Goal: Task Accomplishment & Management: Complete application form

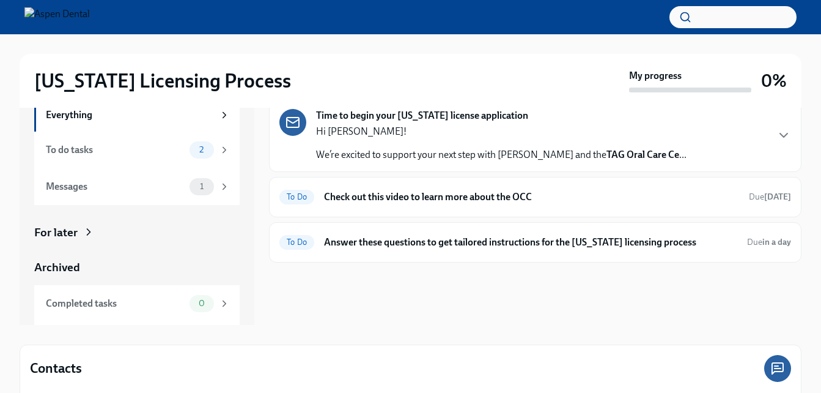
scroll to position [55, 0]
click at [443, 243] on h6 "Answer these questions to get tailored instructions for the [US_STATE] licensin…" at bounding box center [530, 241] width 413 height 13
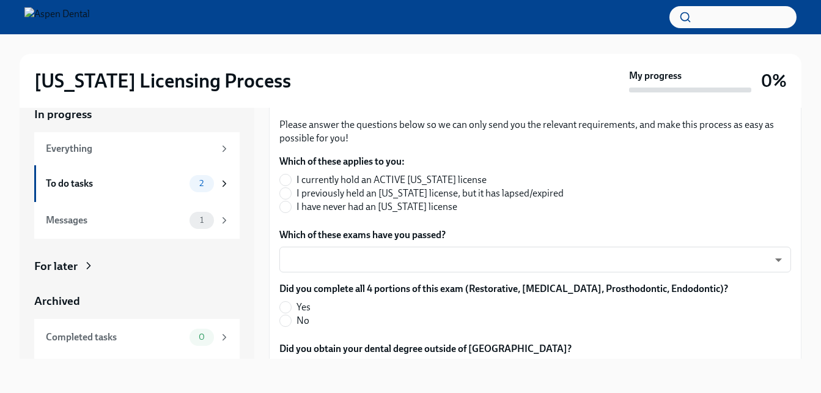
scroll to position [177, 0]
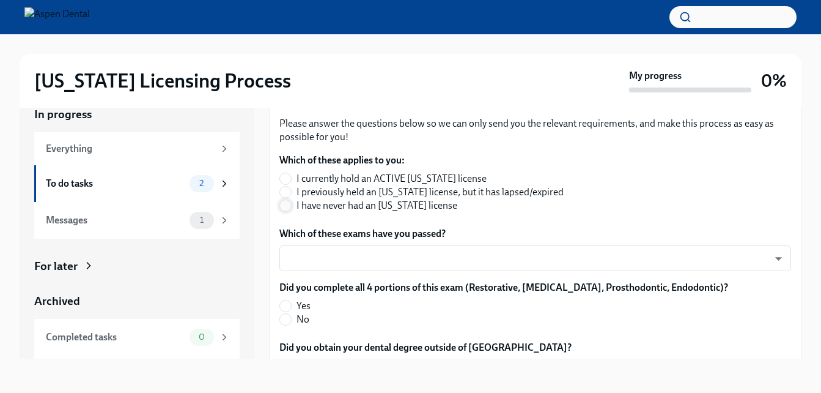
click at [288, 204] on input "I have never had an [US_STATE] license" at bounding box center [285, 205] width 11 height 11
radio input "true"
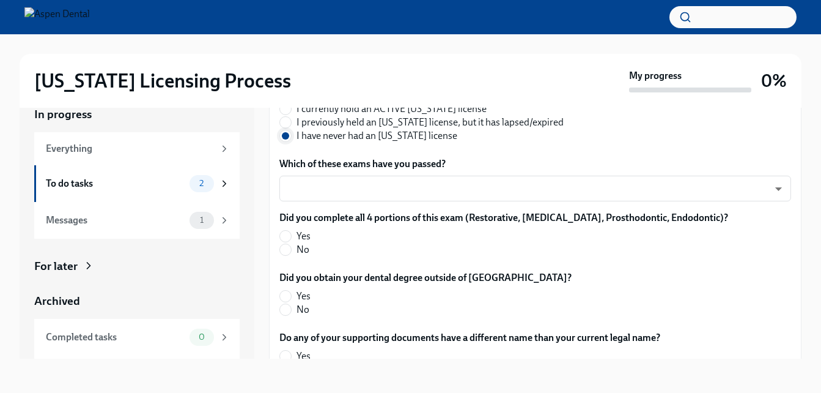
scroll to position [248, 0]
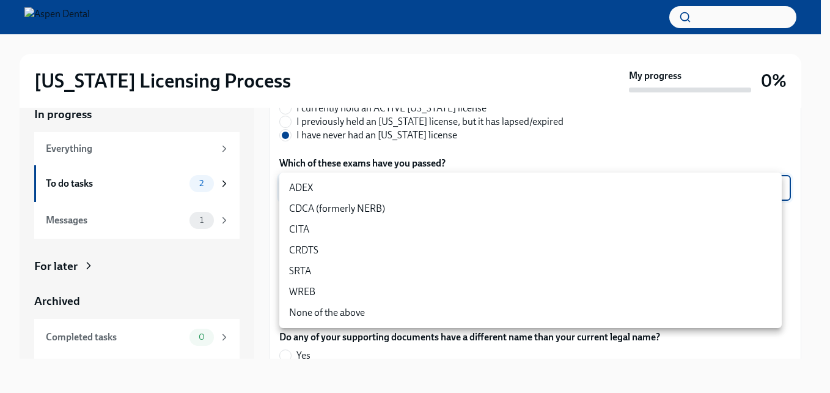
click at [357, 188] on body "[US_STATE] Licensing Process My progress 0% In progress Everything To do tasks …" at bounding box center [415, 185] width 830 height 413
click at [357, 188] on li "ADEX" at bounding box center [530, 187] width 503 height 21
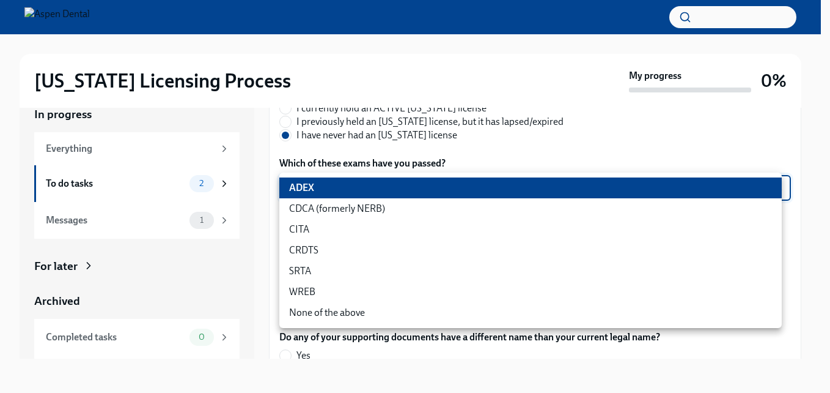
click at [357, 188] on body "[US_STATE] Licensing Process My progress 0% In progress Everything To do tasks …" at bounding box center [415, 185] width 830 height 413
click at [349, 206] on li "CDCA (formerly NERB)" at bounding box center [530, 208] width 503 height 21
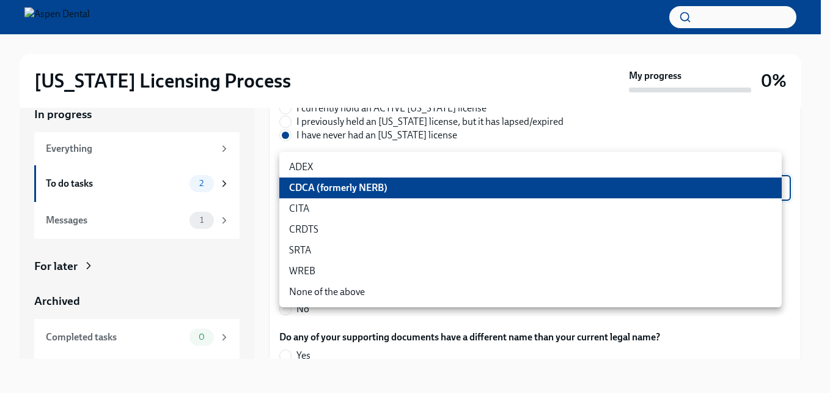
click at [300, 191] on body "[US_STATE] Licensing Process My progress 0% In progress Everything To do tasks …" at bounding box center [415, 185] width 830 height 413
click at [300, 191] on li "CDCA (formerly NERB)" at bounding box center [530, 187] width 503 height 21
click at [300, 191] on body "[US_STATE] Licensing Process My progress 0% In progress Everything To do tasks …" at bounding box center [415, 185] width 830 height 413
click at [300, 189] on li "CDCA (formerly NERB)" at bounding box center [530, 187] width 503 height 21
click at [341, 188] on body "[US_STATE] Licensing Process My progress 0% In progress Everything To do tasks …" at bounding box center [415, 185] width 830 height 413
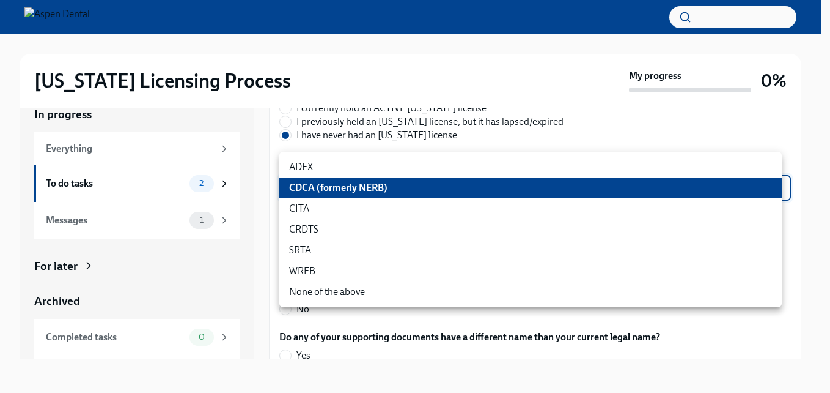
click at [347, 169] on li "ADEX" at bounding box center [530, 167] width 503 height 21
type input "pxo-W3vNi"
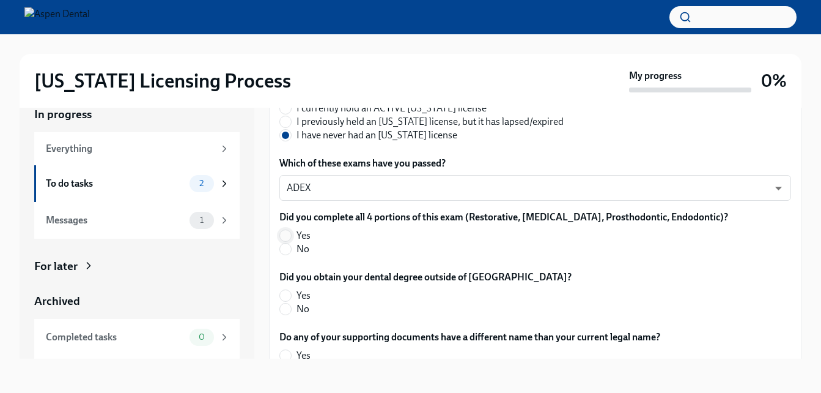
click at [287, 237] on input "Yes" at bounding box center [285, 235] width 11 height 11
radio input "true"
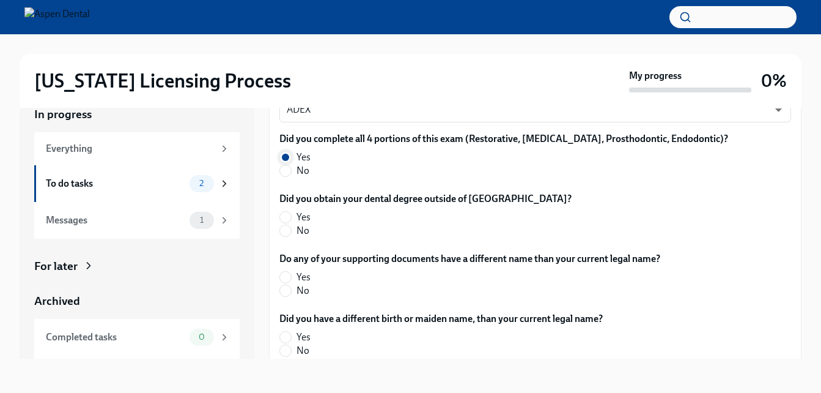
scroll to position [328, 0]
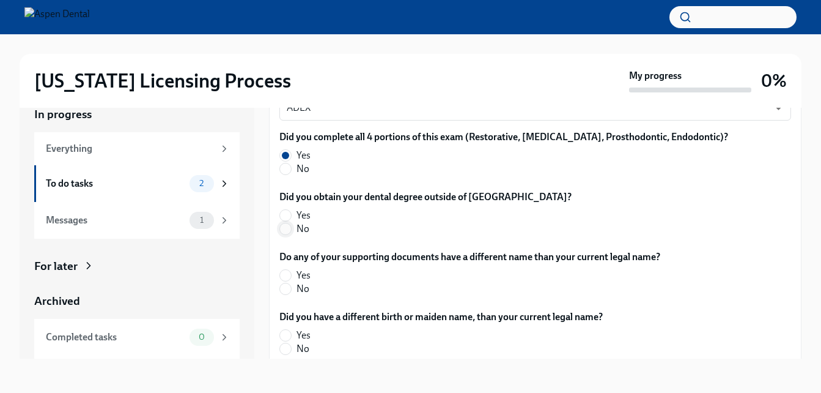
click at [284, 232] on input "No" at bounding box center [285, 228] width 11 height 11
radio input "true"
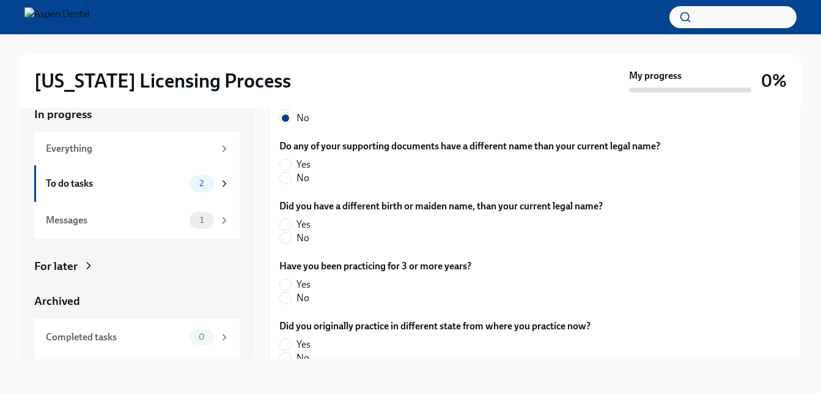
scroll to position [443, 0]
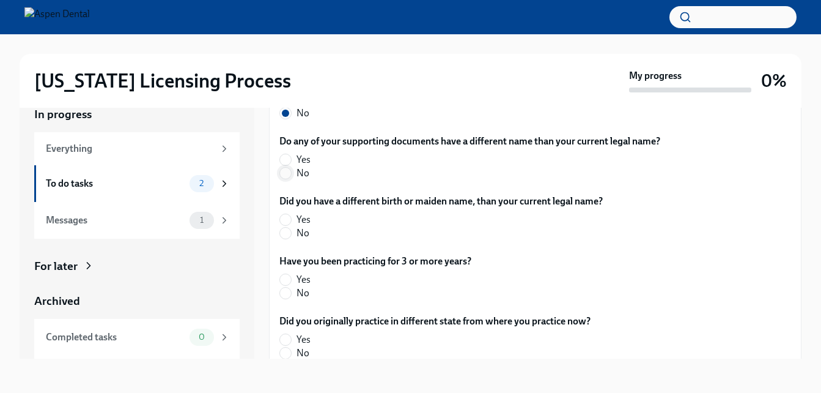
click at [286, 177] on input "No" at bounding box center [285, 173] width 11 height 11
radio input "true"
click at [287, 231] on input "No" at bounding box center [285, 232] width 11 height 11
radio input "true"
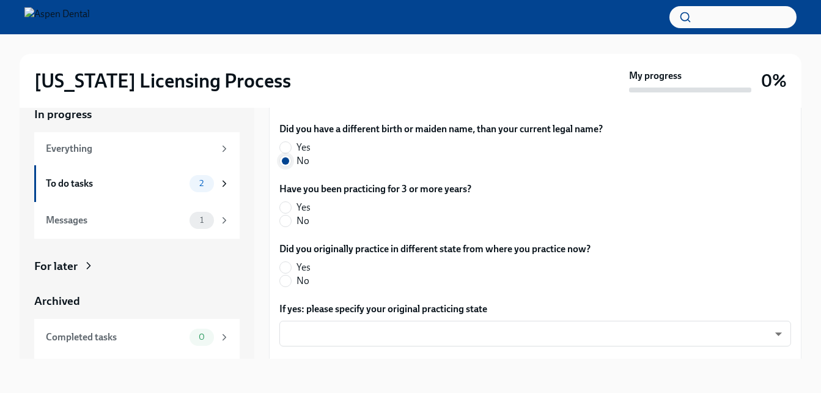
scroll to position [516, 0]
click at [288, 221] on input "No" at bounding box center [285, 220] width 11 height 11
radio input "true"
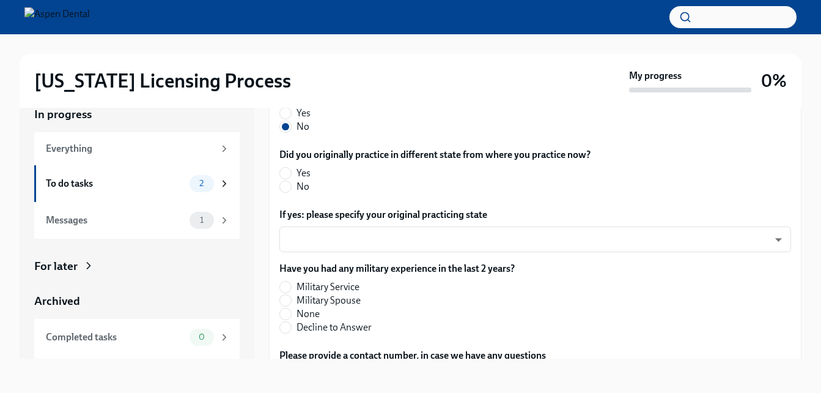
scroll to position [619, 0]
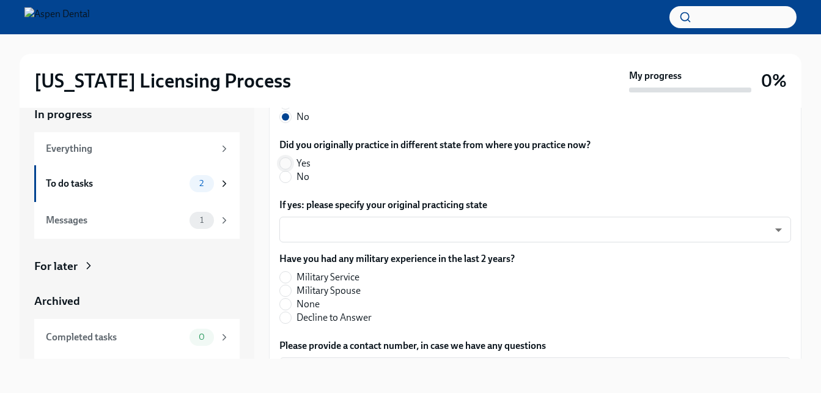
click at [287, 164] on input "Yes" at bounding box center [285, 163] width 11 height 11
radio input "true"
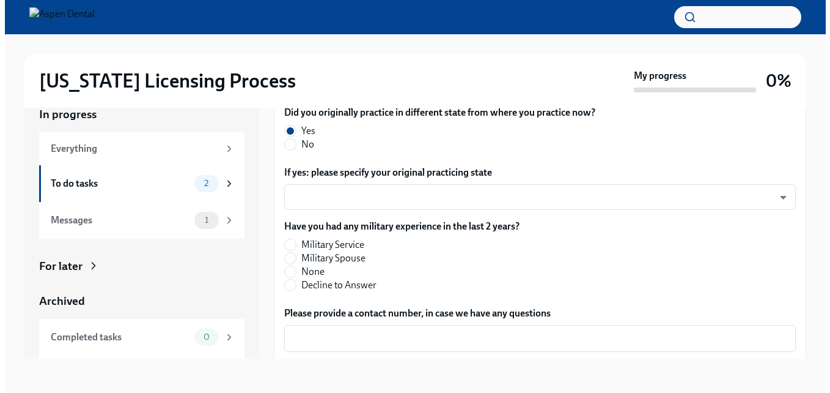
scroll to position [657, 0]
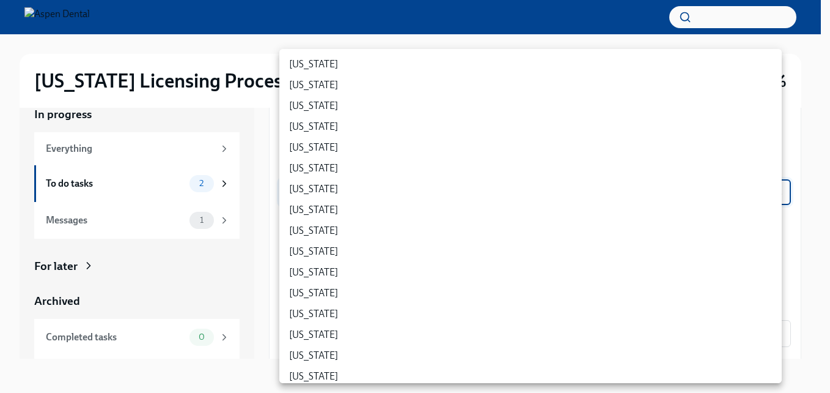
click at [317, 202] on body "[US_STATE] Licensing Process My progress 0% In progress Everything To do tasks …" at bounding box center [415, 185] width 830 height 413
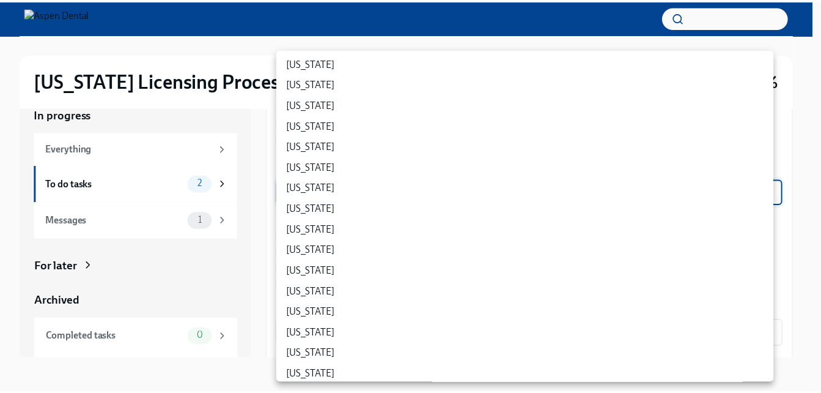
scroll to position [168, 0]
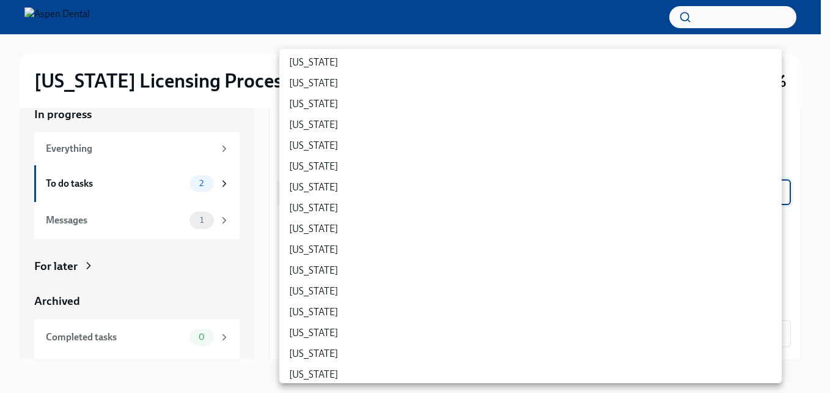
click at [316, 311] on li "[US_STATE]" at bounding box center [530, 311] width 503 height 21
type input "6y-sAf0do"
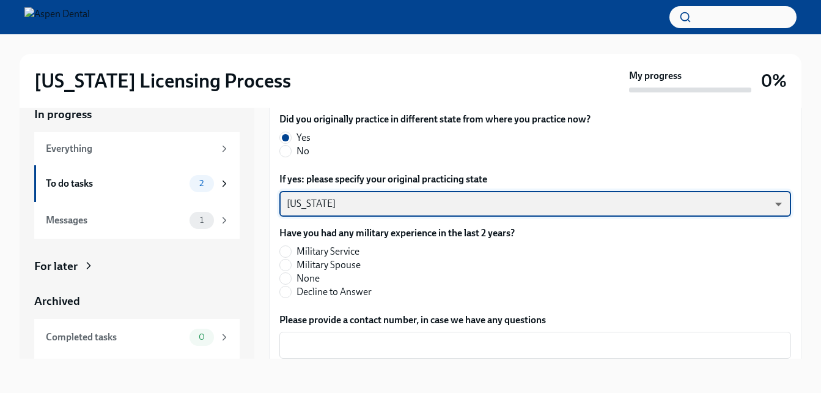
scroll to position [690, 0]
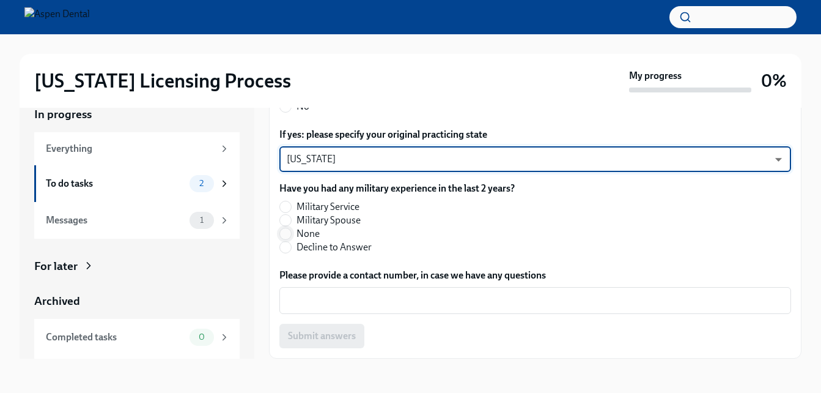
click at [289, 231] on input "None" at bounding box center [285, 233] width 11 height 11
radio input "true"
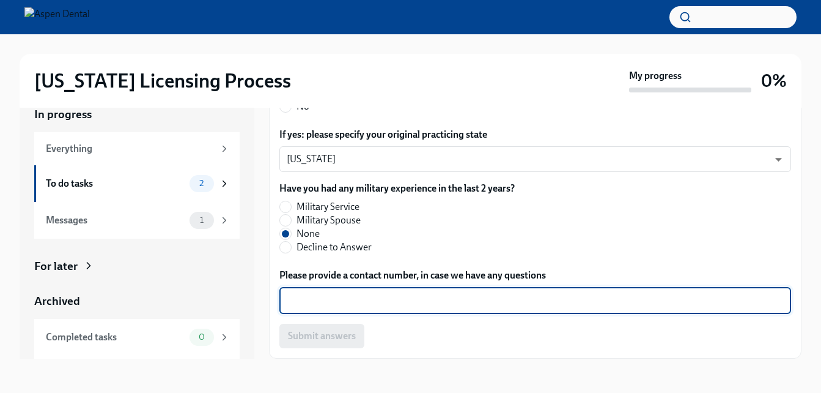
click at [398, 299] on textarea "Please provide a contact number, in case we have any questions" at bounding box center [535, 300] width 497 height 15
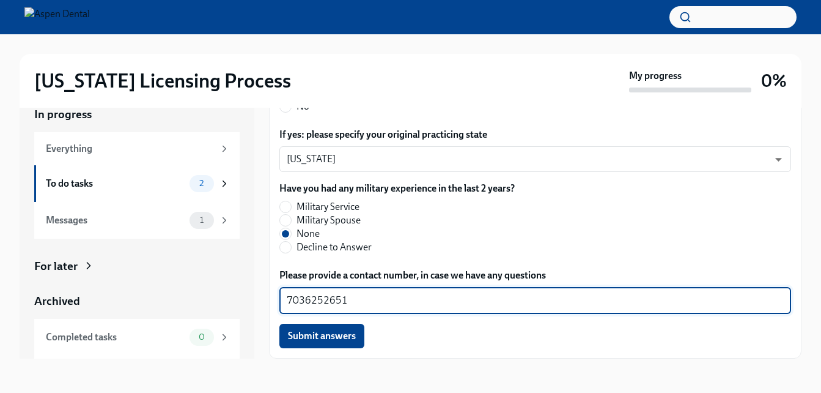
type textarea "7036252651"
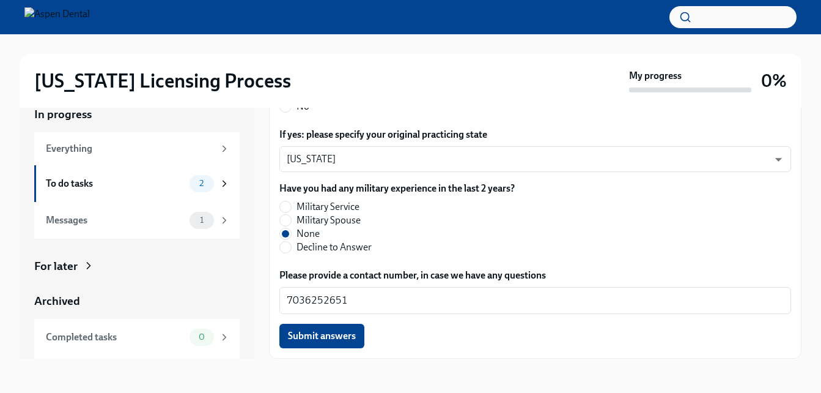
click at [807, 330] on div "[US_STATE] Licensing Process My progress 0% In progress Everything To do tasks …" at bounding box center [410, 202] width 821 height 379
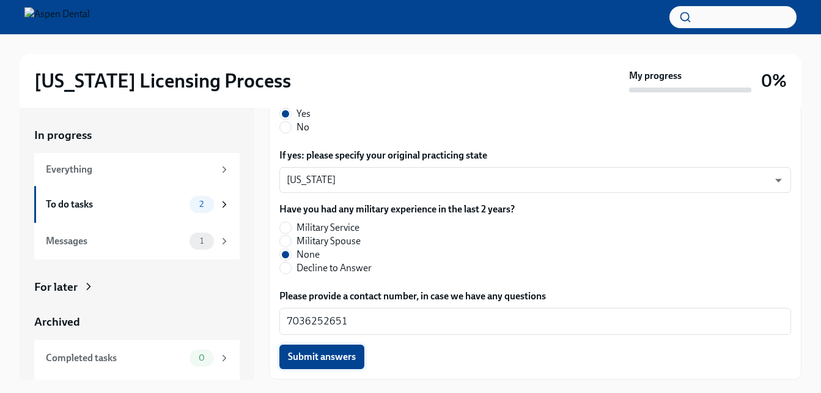
click at [352, 360] on span "Submit answers" at bounding box center [322, 356] width 68 height 12
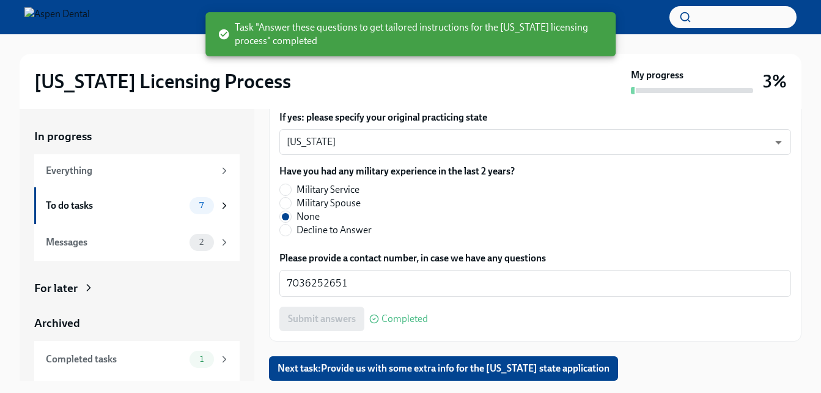
scroll to position [22, 0]
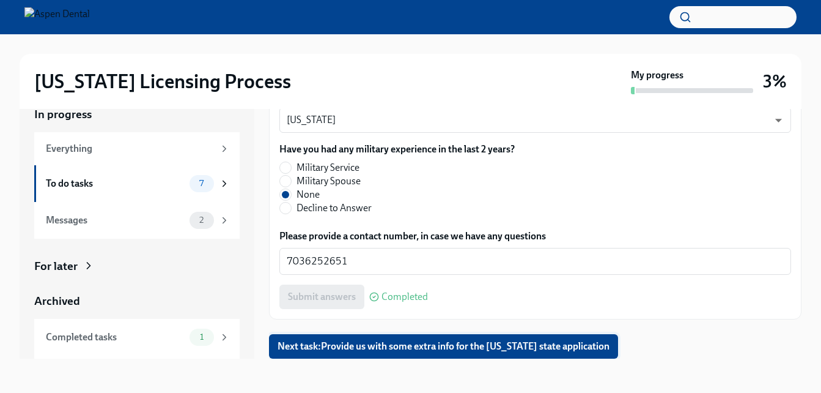
click at [523, 354] on button "Next task : Provide us with some extra info for the [US_STATE] state application" at bounding box center [443, 346] width 349 height 24
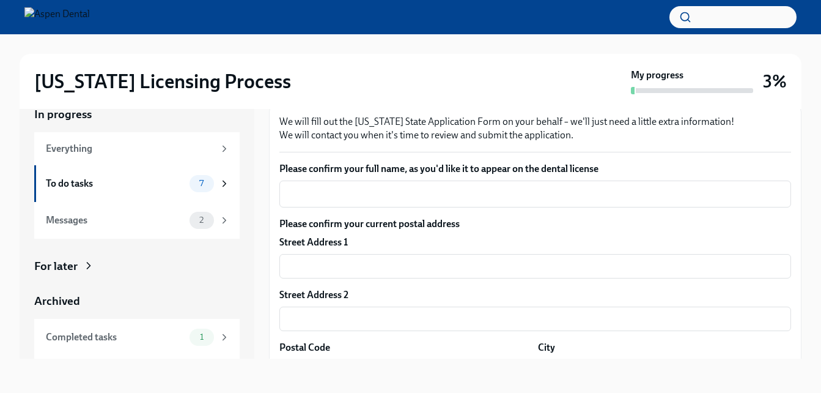
scroll to position [139, 0]
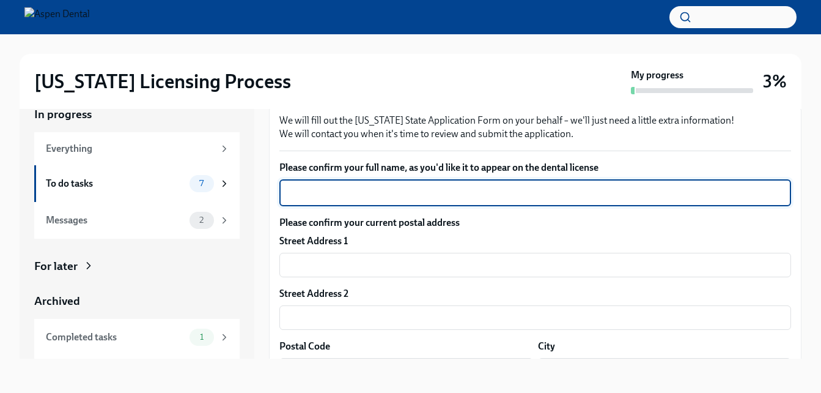
click at [479, 193] on textarea "Please confirm your full name, as you'd like it to appear on the dental license" at bounding box center [535, 192] width 497 height 15
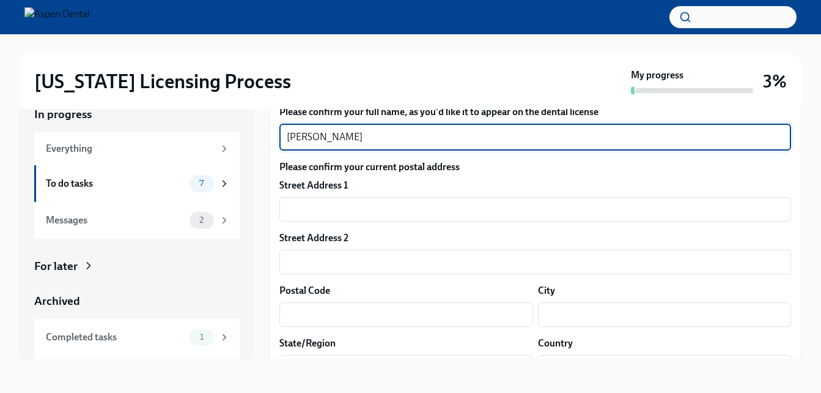
scroll to position [196, 0]
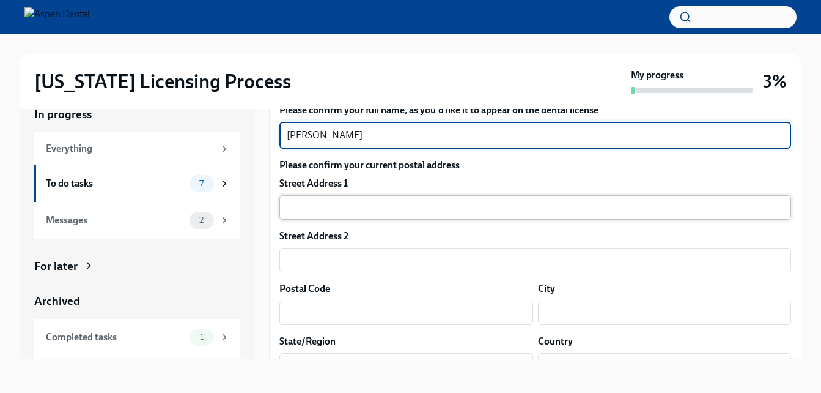
type textarea "[PERSON_NAME]"
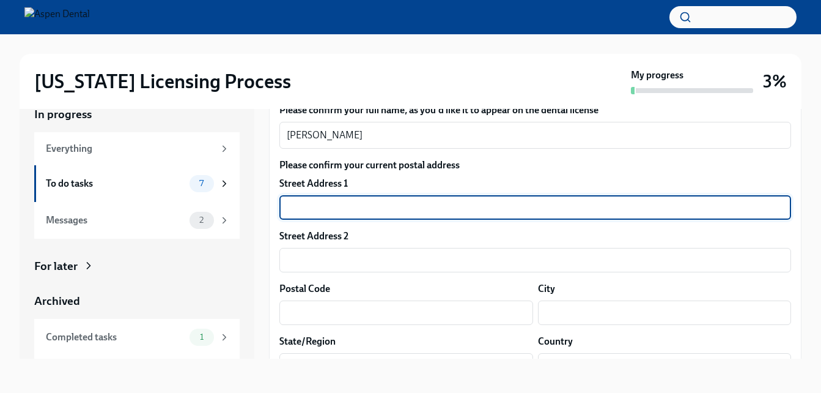
click at [465, 201] on input "text" at bounding box center [535, 207] width 512 height 24
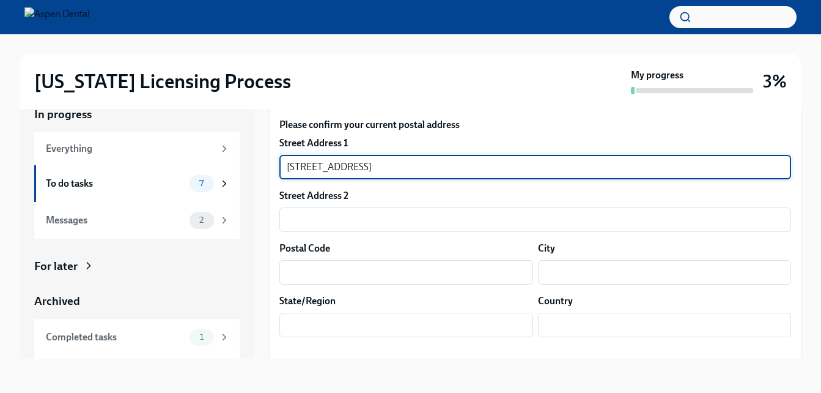
scroll to position [249, 0]
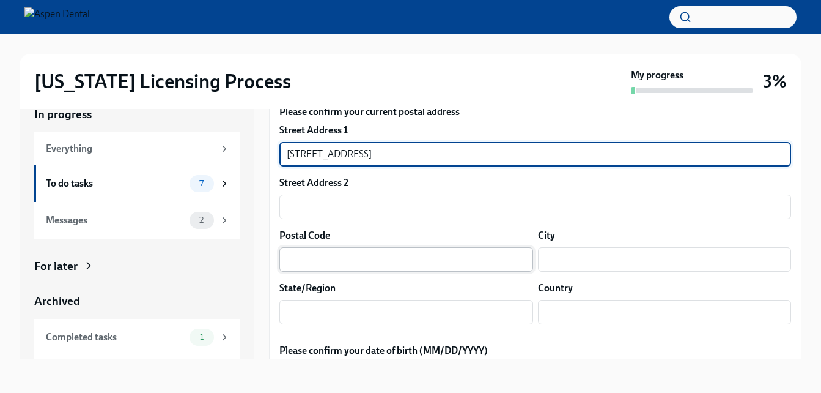
type input "[STREET_ADDRESS]"
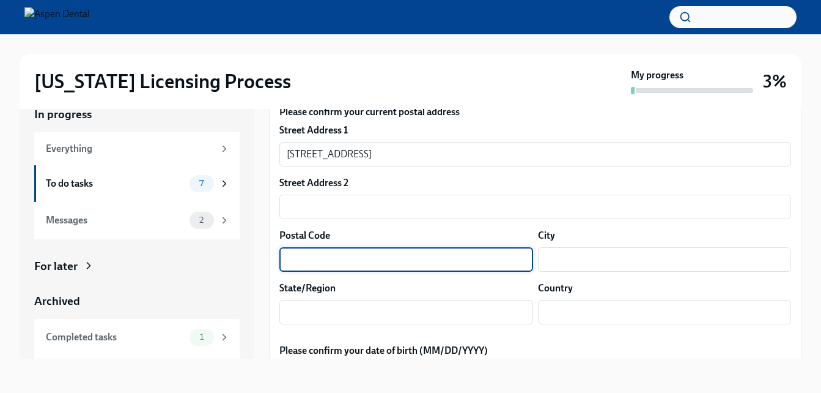
click at [405, 260] on input "text" at bounding box center [406, 259] width 254 height 24
type input "01915"
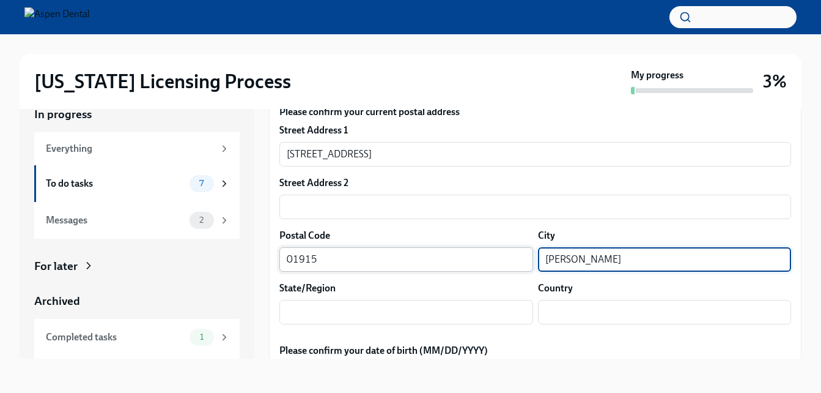
type input "[PERSON_NAME]"
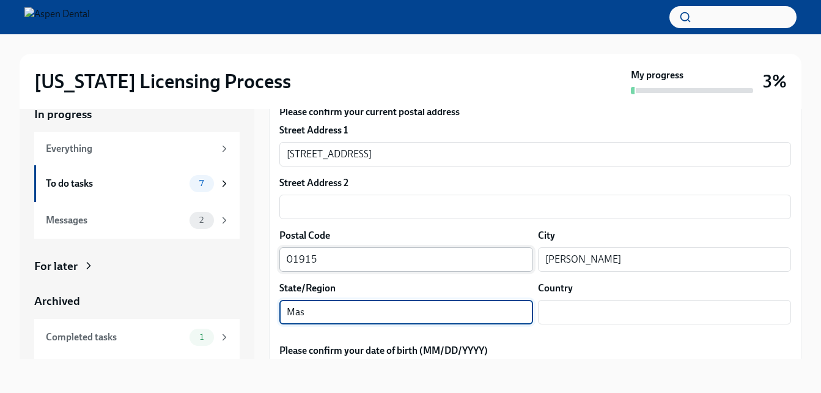
type input "[US_STATE]"
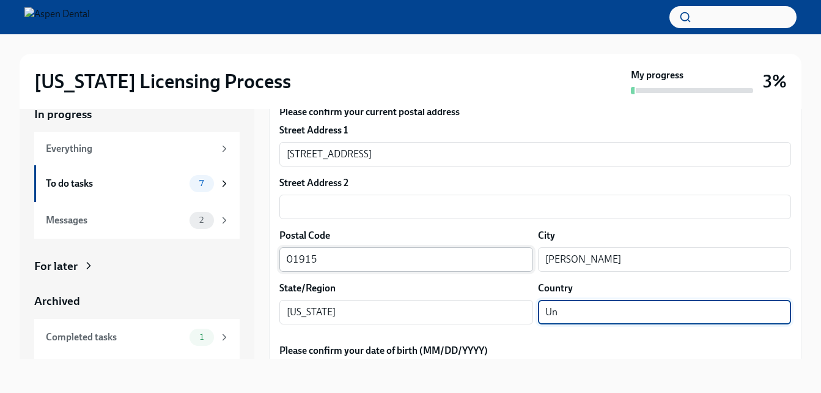
type input "[GEOGRAPHIC_DATA]"
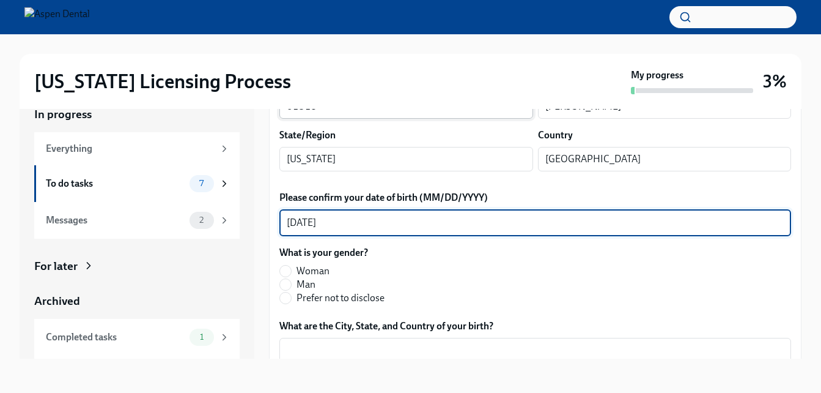
scroll to position [480, 0]
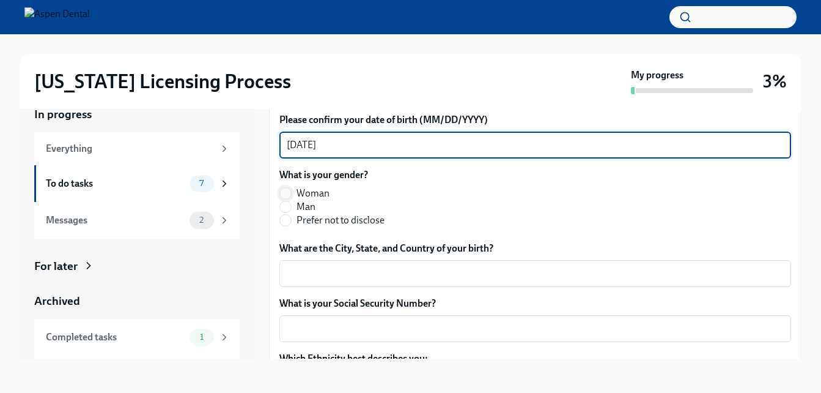
type textarea "[DATE]"
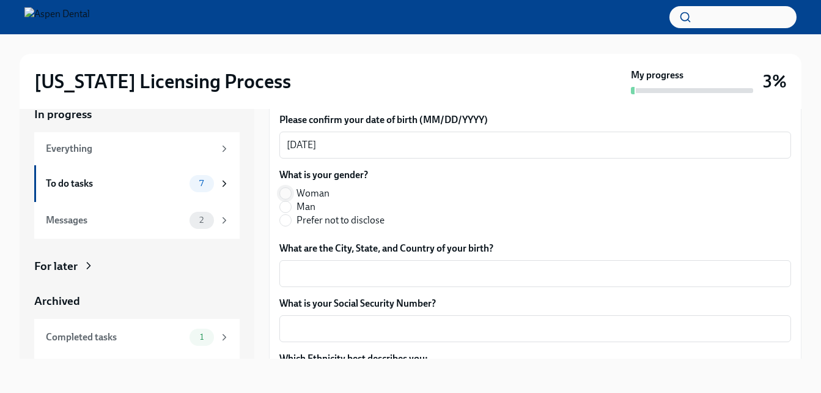
click at [286, 194] on input "Woman" at bounding box center [285, 193] width 11 height 11
radio input "true"
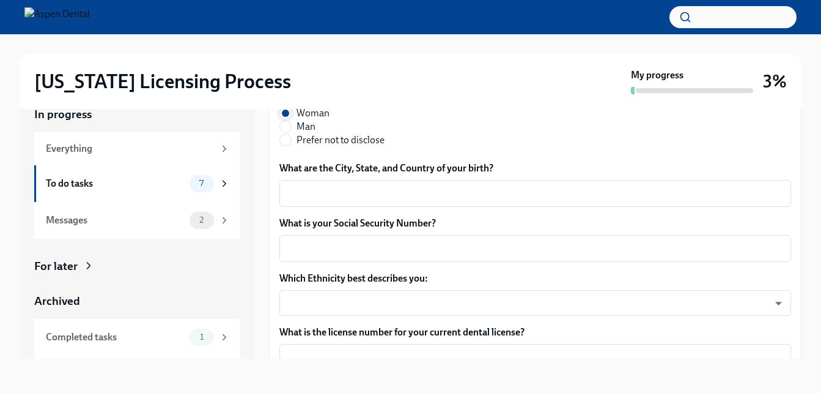
scroll to position [569, 0]
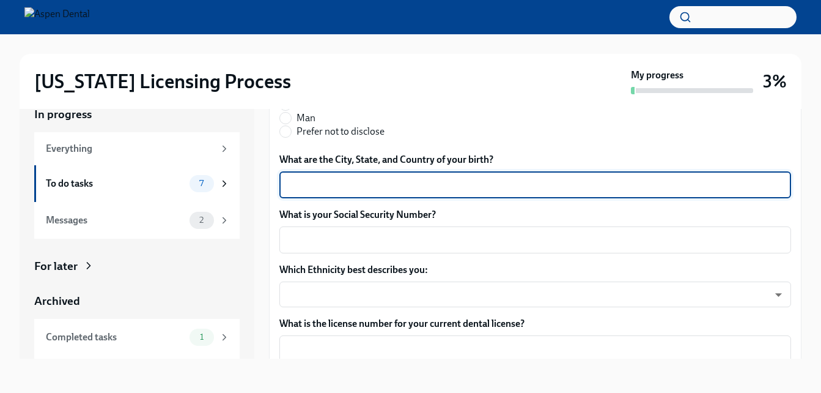
click at [302, 190] on textarea "What are the City, State, and Country of your birth?" at bounding box center [535, 184] width 497 height 15
type textarea "[GEOGRAPHIC_DATA], [GEOGRAPHIC_DATA], [GEOGRAPHIC_DATA]"
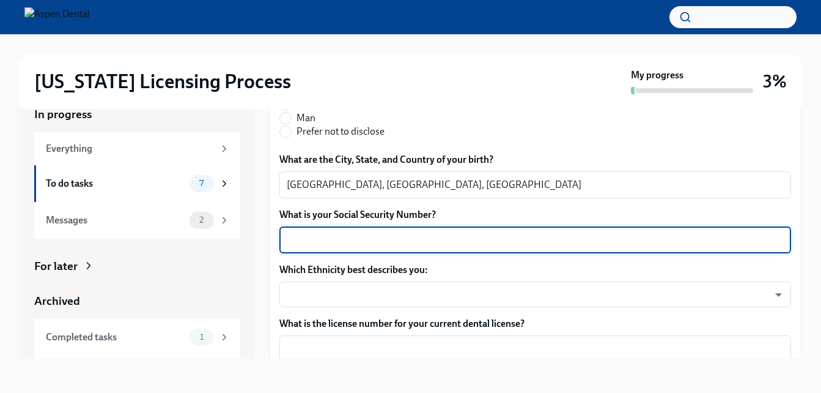
click at [312, 243] on textarea "What is your Social Security Number?" at bounding box center [535, 239] width 497 height 15
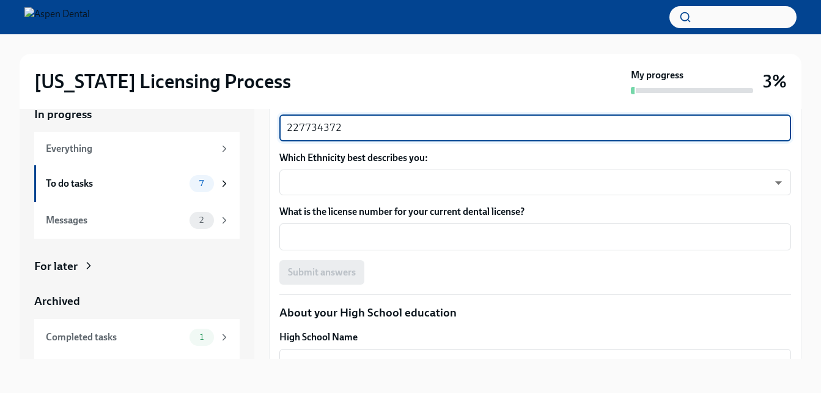
scroll to position [681, 0]
type textarea "227734372"
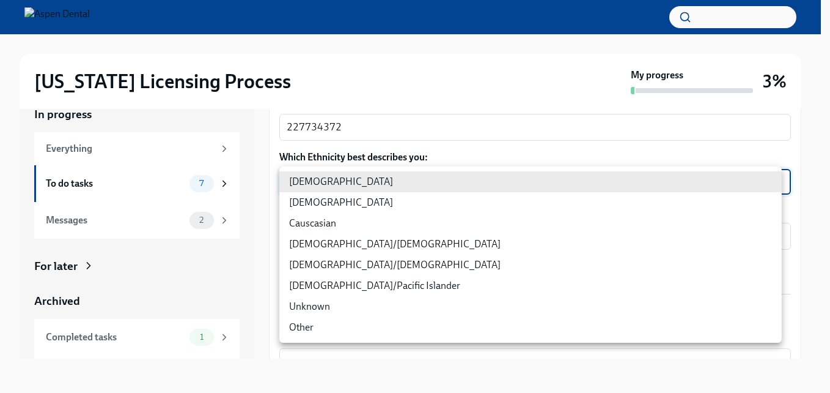
click at [380, 184] on body "[US_STATE] Licensing Process My progress 3% In progress Everything To do tasks …" at bounding box center [415, 185] width 830 height 415
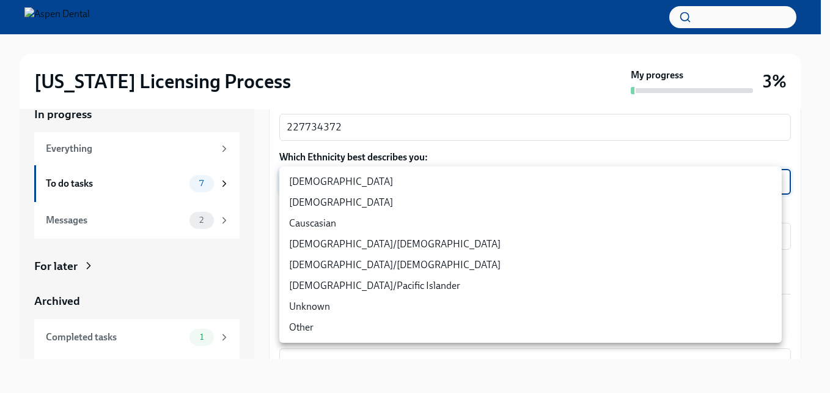
click at [360, 240] on li "[DEMOGRAPHIC_DATA]/[DEMOGRAPHIC_DATA]" at bounding box center [530, 244] width 503 height 21
type input "RBIs4u0Gt"
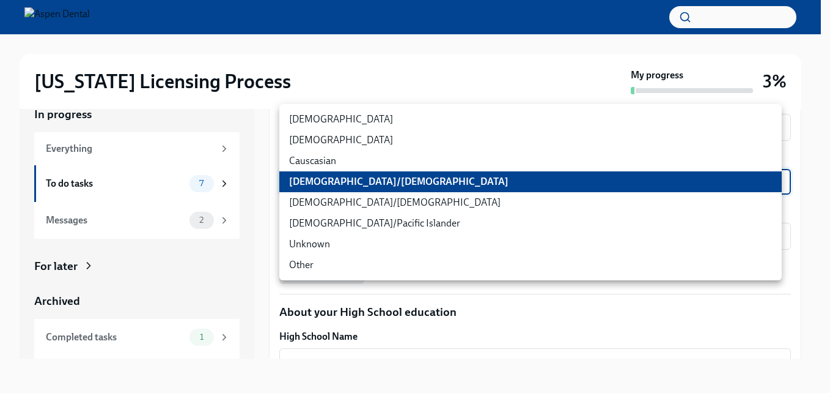
click at [393, 184] on body "[US_STATE] Licensing Process My progress 3% In progress Everything To do tasks …" at bounding box center [415, 185] width 830 height 415
click at [393, 184] on li "[DEMOGRAPHIC_DATA]/[DEMOGRAPHIC_DATA]" at bounding box center [530, 181] width 503 height 21
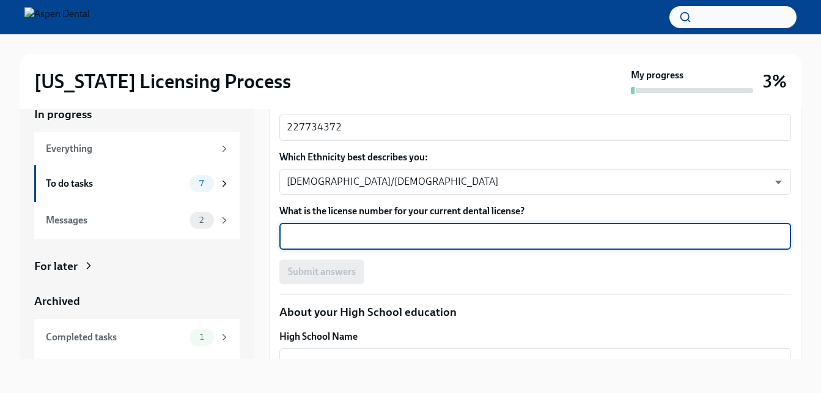
click at [327, 232] on textarea "What is the license number for your current dental license?" at bounding box center [535, 236] width 497 height 15
paste textarea "DN10001035"
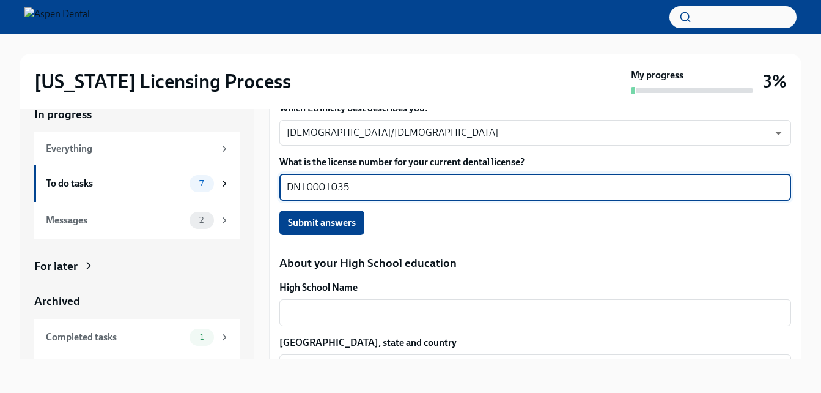
scroll to position [734, 0]
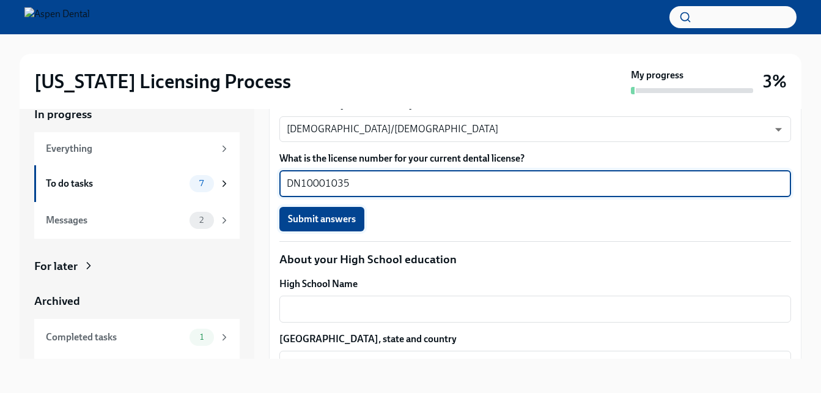
type textarea "DN10001035"
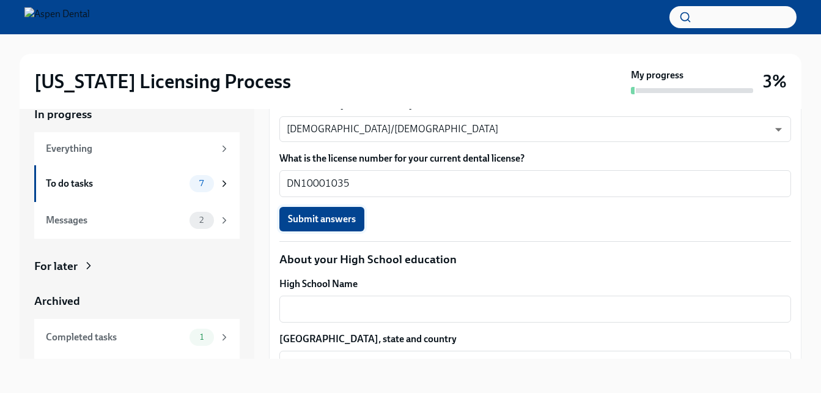
click at [339, 222] on span "Submit answers" at bounding box center [322, 219] width 68 height 12
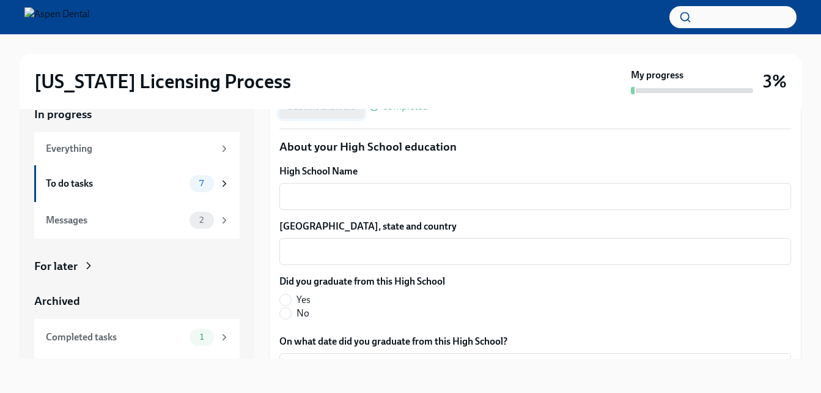
scroll to position [849, 0]
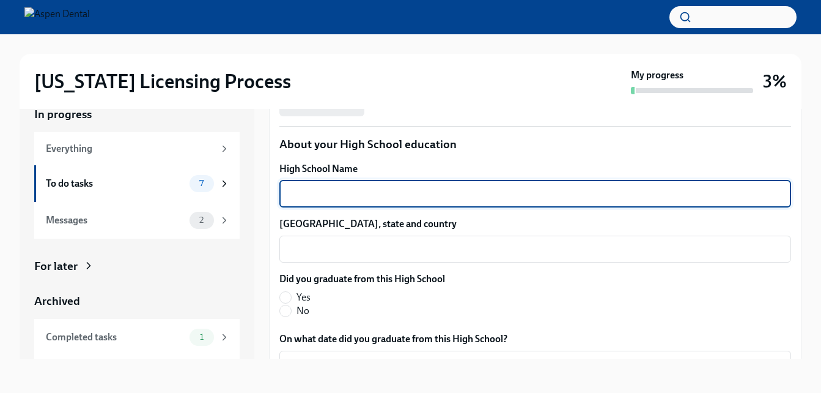
click at [361, 194] on textarea "High School Name" at bounding box center [535, 193] width 497 height 15
type textarea "[GEOGRAPHIC_DATA]"
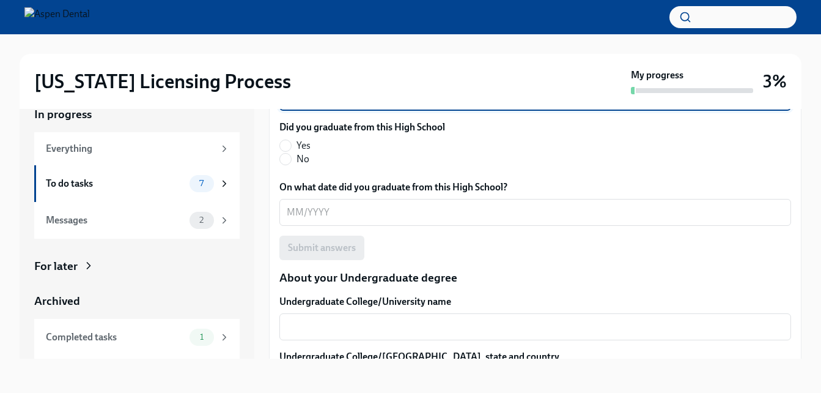
scroll to position [1005, 0]
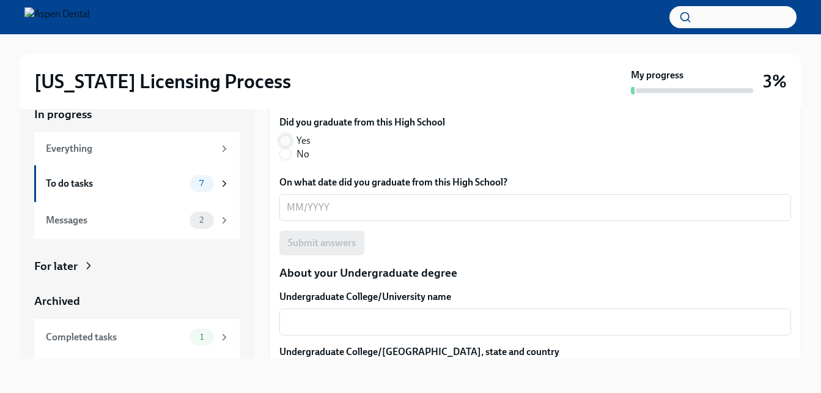
type textarea "[GEOGRAPHIC_DATA], [GEOGRAPHIC_DATA], [GEOGRAPHIC_DATA]"
click at [287, 139] on input "Yes" at bounding box center [285, 140] width 11 height 11
radio input "true"
click at [290, 215] on div "x ​" at bounding box center [535, 207] width 512 height 27
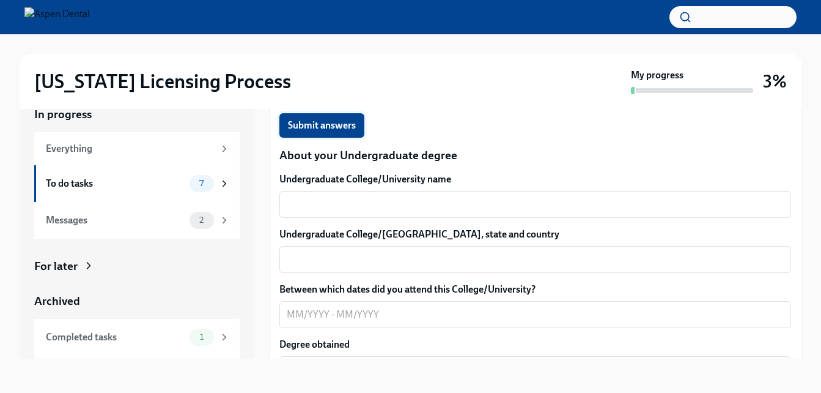
scroll to position [1124, 0]
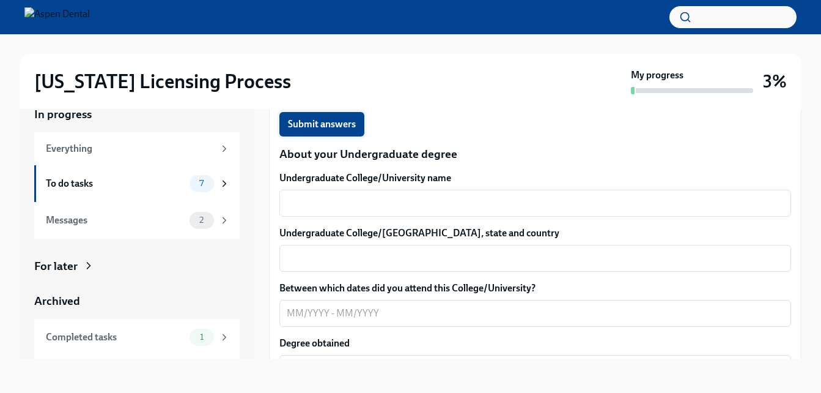
type textarea "05/2013"
click at [335, 117] on button "Submit answers" at bounding box center [321, 124] width 85 height 24
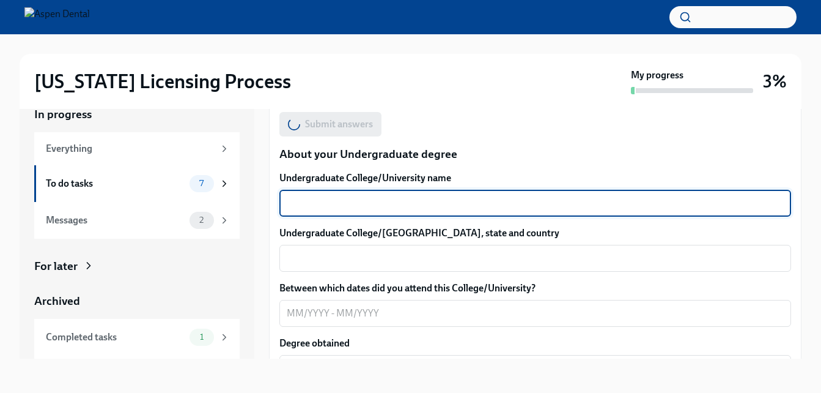
click at [344, 205] on textarea "Undergraduate College/University name" at bounding box center [535, 203] width 497 height 15
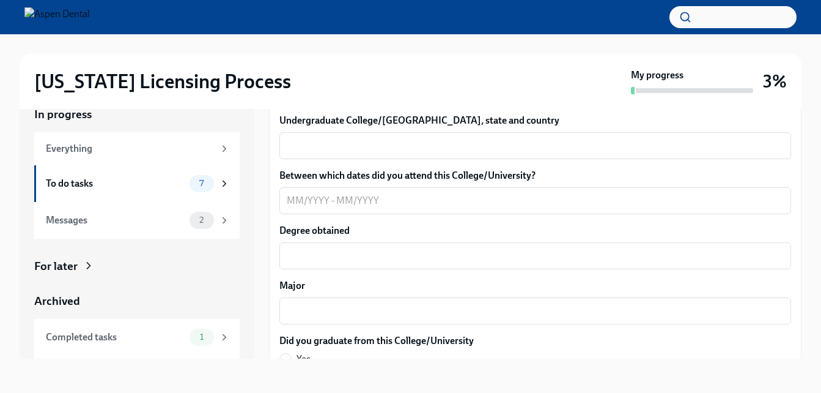
scroll to position [1238, 0]
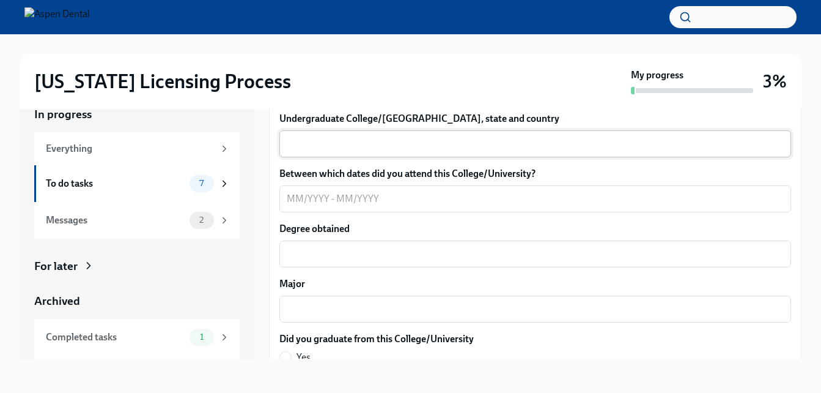
type textarea "[PERSON_NAME][GEOGRAPHIC_DATA][PERSON_NAME]"
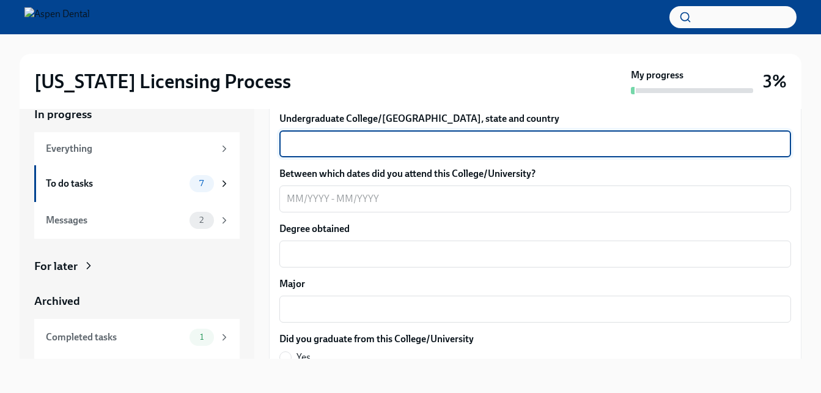
click at [373, 141] on textarea "Undergraduate College/[GEOGRAPHIC_DATA], state and country" at bounding box center [535, 143] width 497 height 15
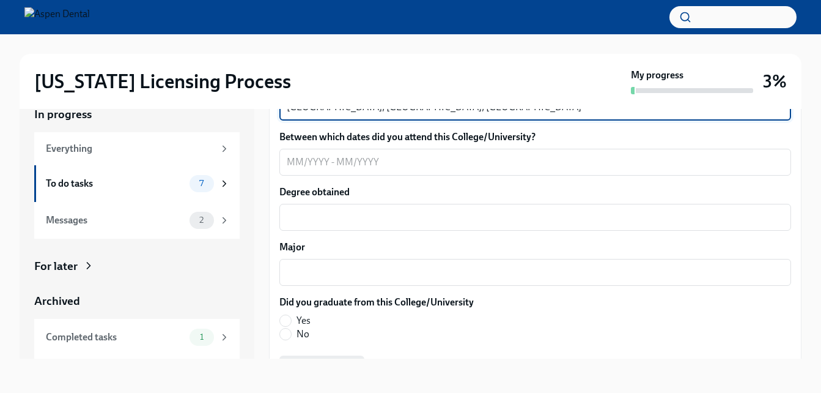
scroll to position [1275, 0]
type textarea "[GEOGRAPHIC_DATA], [GEOGRAPHIC_DATA], [GEOGRAPHIC_DATA]"
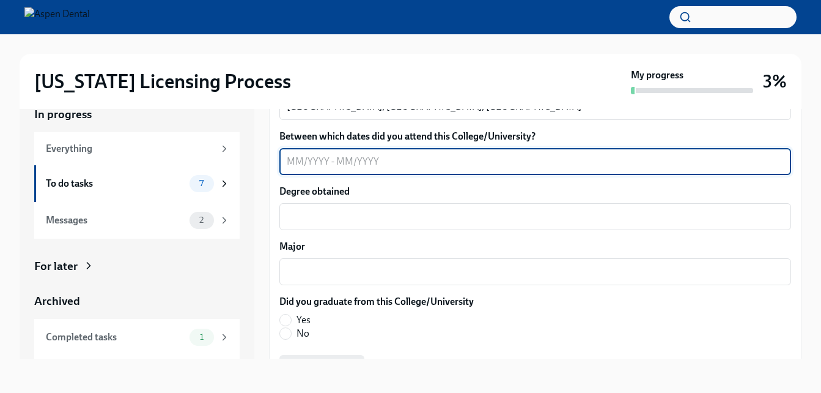
click at [291, 163] on textarea "Between which dates did you attend this College/University?" at bounding box center [535, 161] width 497 height 15
type textarea "09/2013-05/2017"
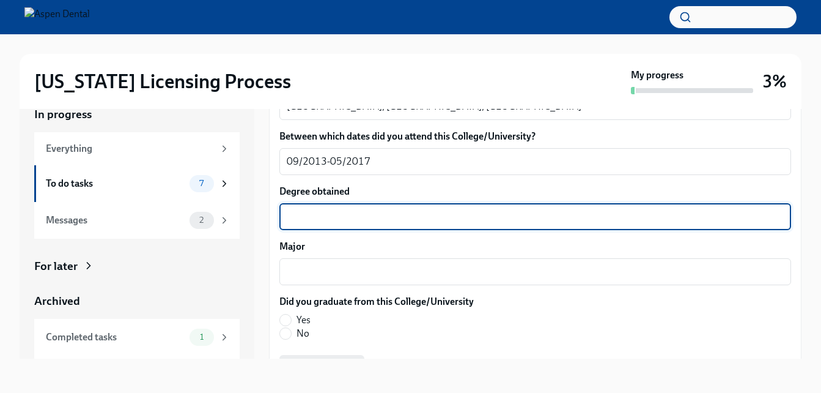
click at [330, 214] on textarea "Degree obtained" at bounding box center [535, 216] width 497 height 15
type textarea "Bachelor of Science"
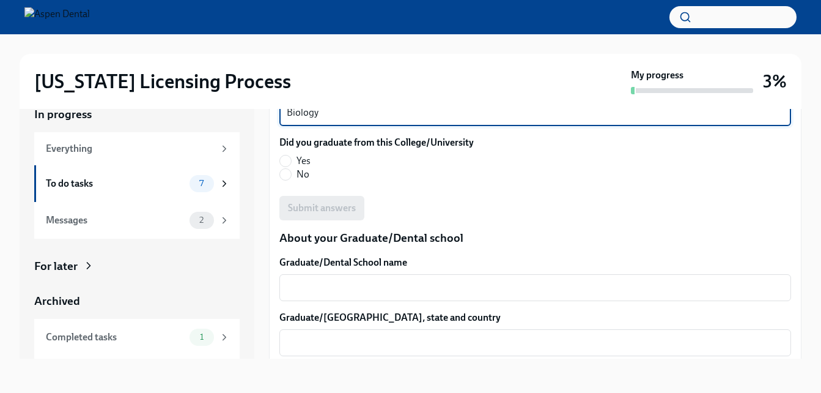
scroll to position [1435, 0]
type textarea "Biology"
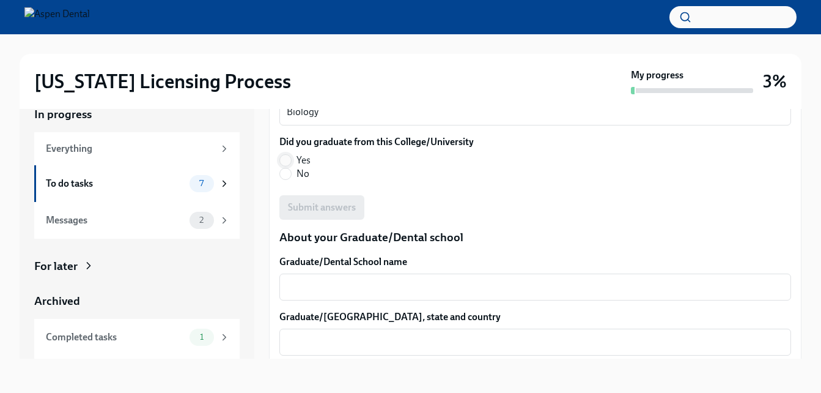
click at [285, 156] on input "Yes" at bounding box center [285, 160] width 11 height 11
radio input "true"
click at [341, 204] on span "Submit answers" at bounding box center [322, 207] width 68 height 12
click at [322, 298] on div "x ​" at bounding box center [535, 286] width 512 height 27
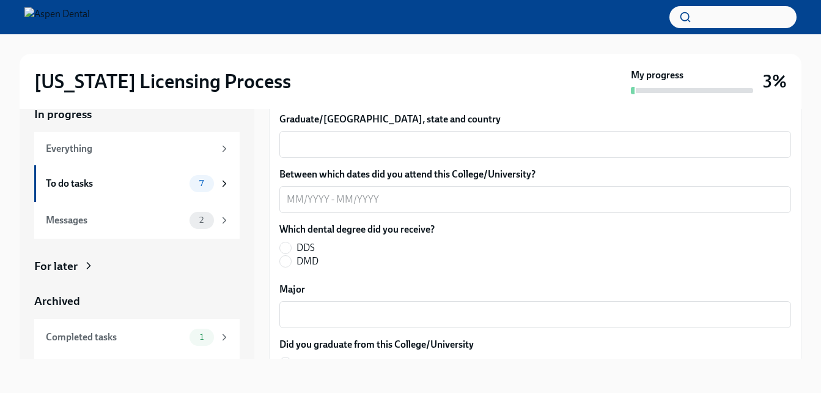
scroll to position [1633, 0]
type textarea "[PERSON_NAME][GEOGRAPHIC_DATA]"
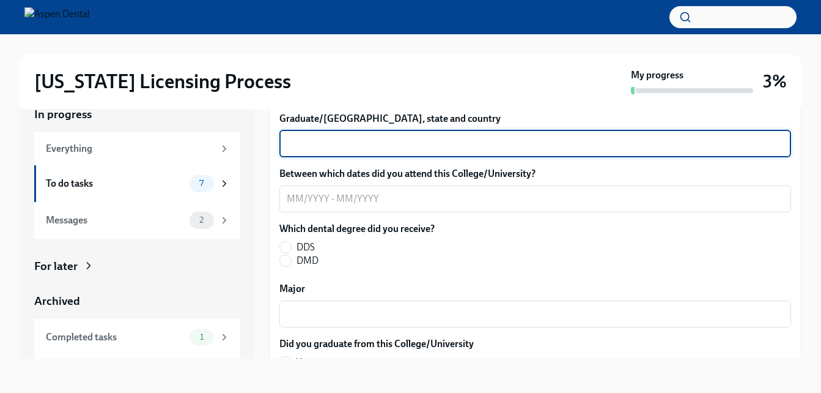
click at [333, 144] on textarea "Graduate/[GEOGRAPHIC_DATA], state and country" at bounding box center [535, 143] width 497 height 15
type textarea "[US_STATE] D.C., [GEOGRAPHIC_DATA]"
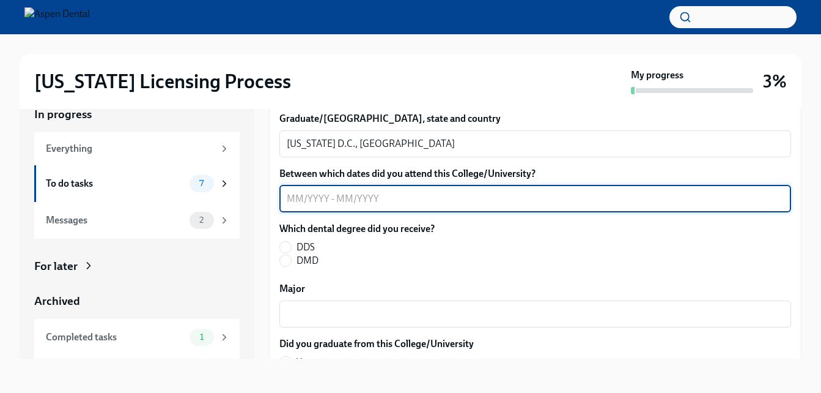
click at [297, 200] on textarea "Between which dates did you attend this College/University?" at bounding box center [535, 198] width 497 height 15
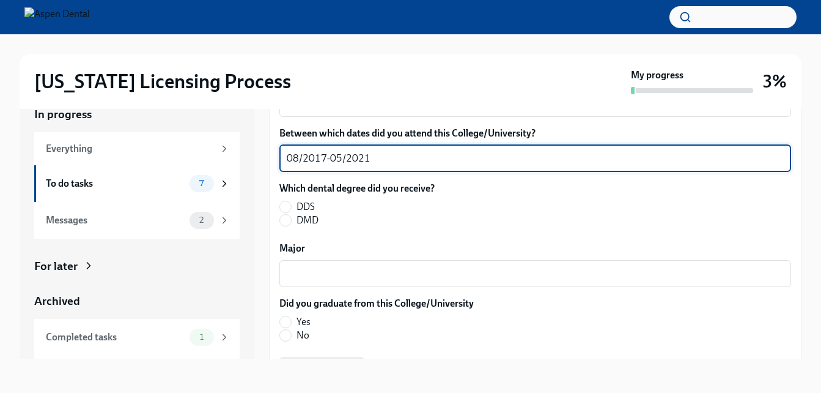
scroll to position [1675, 0]
type textarea "08/2017-05/2021"
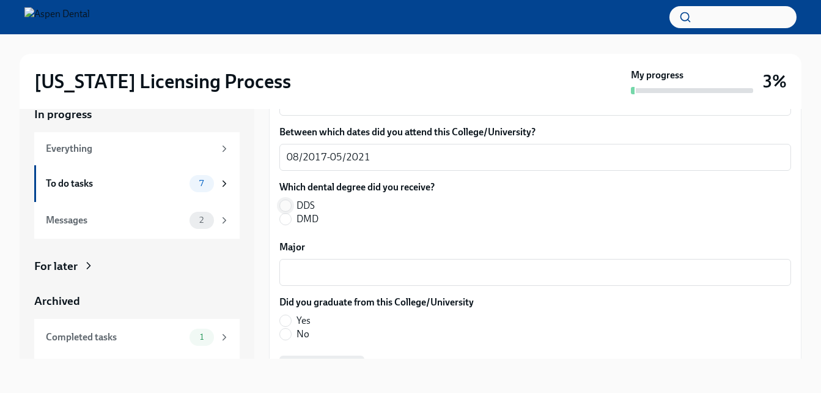
click at [285, 205] on input "DDS" at bounding box center [285, 205] width 11 height 11
radio input "true"
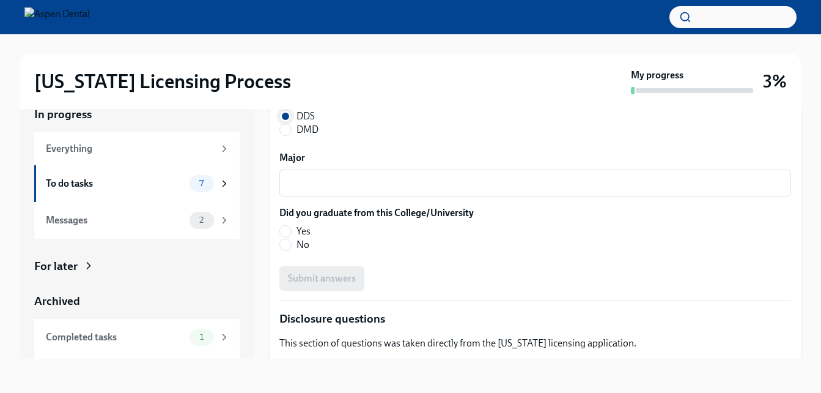
scroll to position [1765, 0]
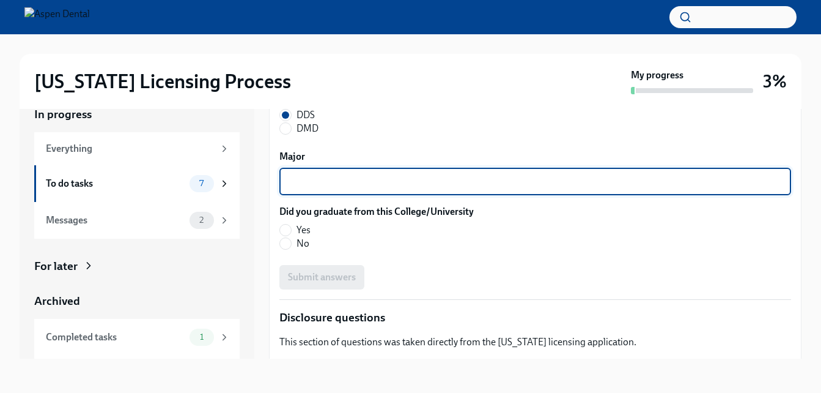
click at [304, 181] on textarea "Major" at bounding box center [535, 181] width 497 height 15
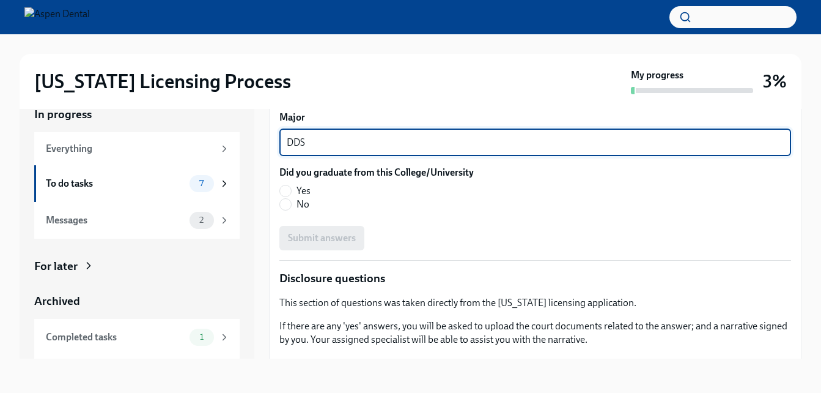
scroll to position [1805, 0]
type textarea "DDS"
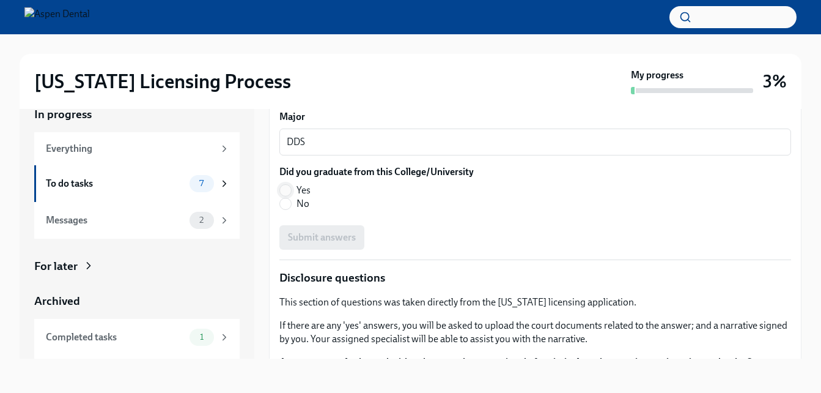
click at [289, 188] on input "Yes" at bounding box center [285, 190] width 11 height 11
radio input "true"
click at [326, 247] on button "Submit answers" at bounding box center [321, 237] width 85 height 24
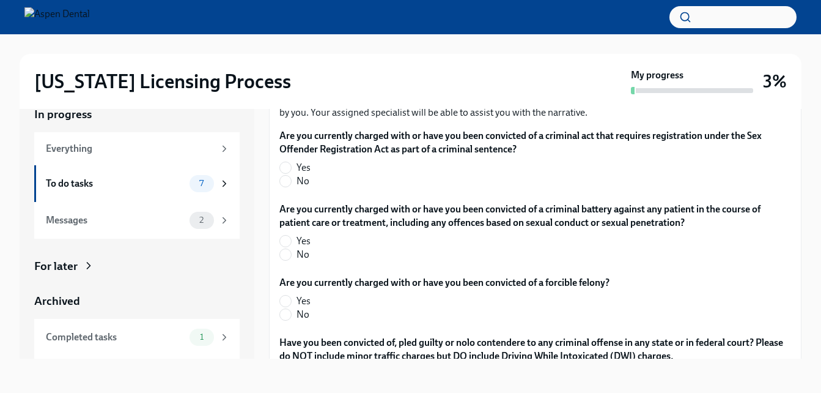
scroll to position [2035, 0]
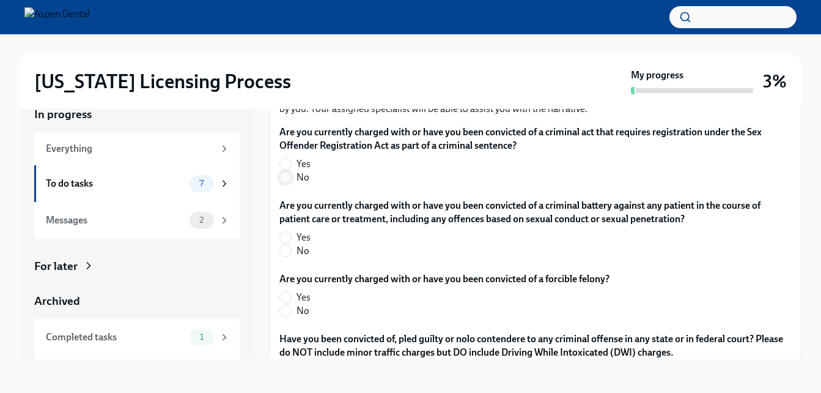
click at [288, 180] on input "No" at bounding box center [285, 177] width 11 height 11
radio input "true"
click at [289, 256] on input "No" at bounding box center [285, 250] width 11 height 11
radio input "true"
click at [286, 306] on input "No" at bounding box center [285, 310] width 11 height 11
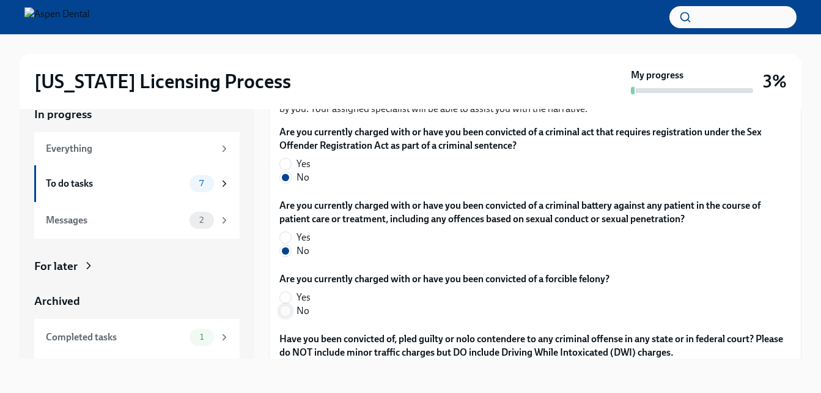
radio input "true"
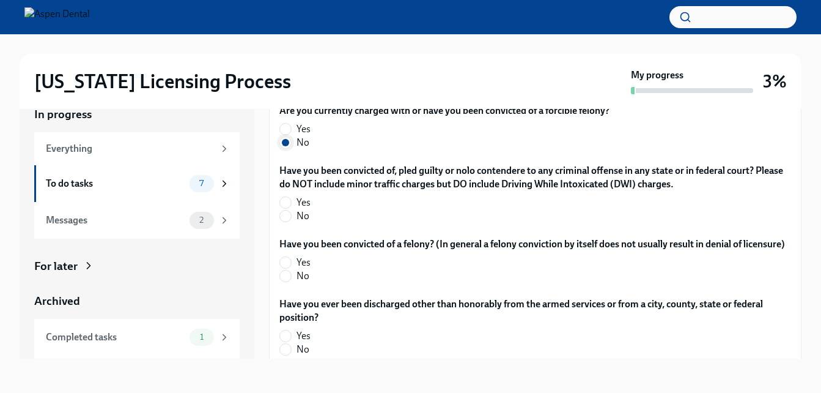
scroll to position [2204, 0]
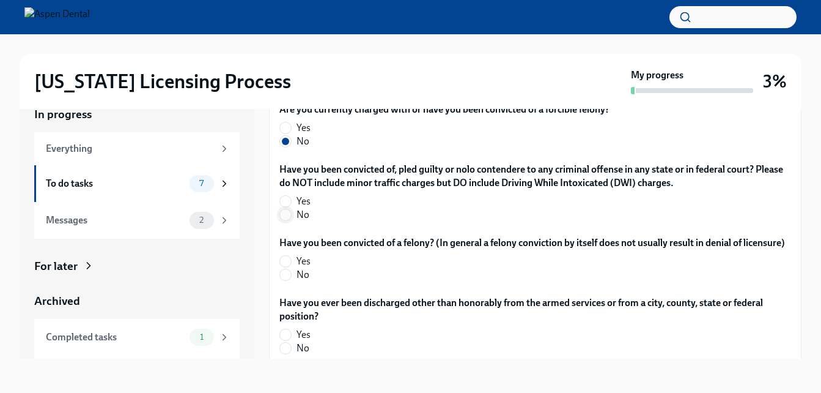
click at [286, 218] on input "No" at bounding box center [285, 214] width 11 height 11
radio input "true"
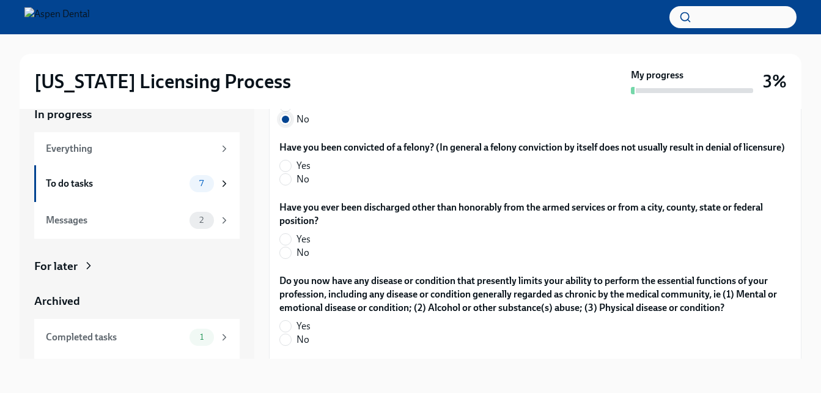
scroll to position [2301, 0]
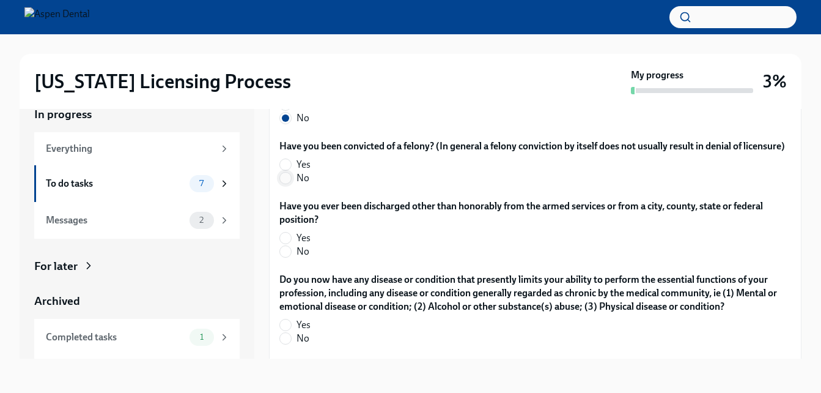
click at [287, 183] on input "No" at bounding box center [285, 177] width 11 height 11
radio input "true"
click at [284, 257] on input "No" at bounding box center [285, 251] width 11 height 11
radio input "true"
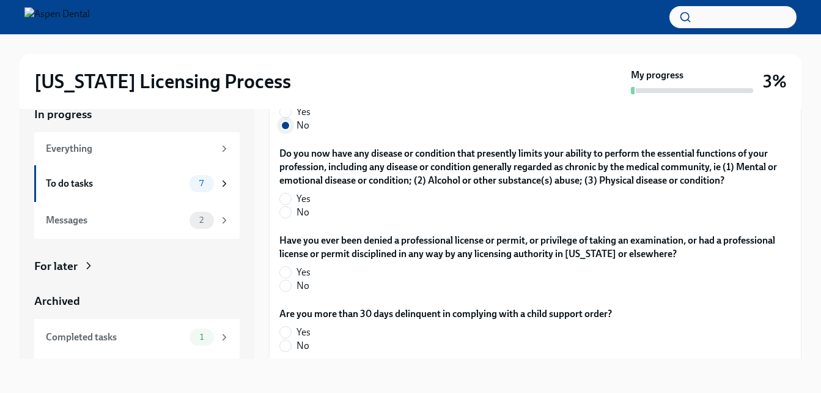
scroll to position [2434, 0]
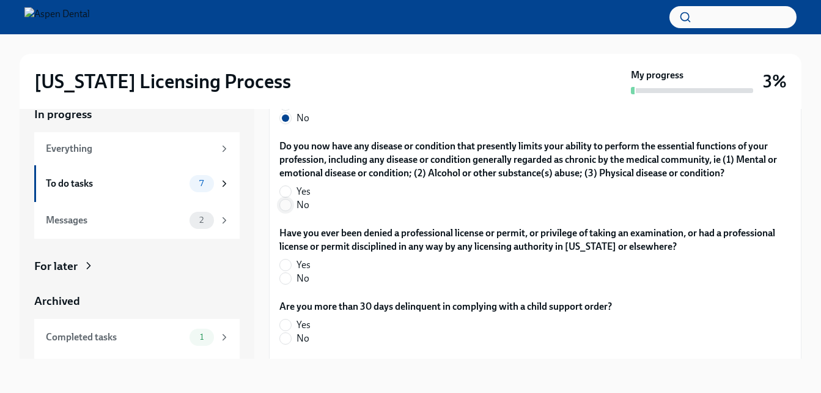
click at [290, 210] on input "No" at bounding box center [285, 204] width 11 height 11
radio input "true"
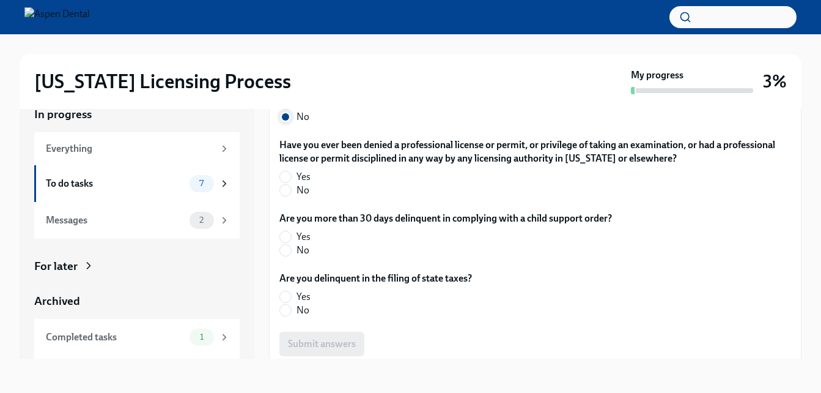
scroll to position [2539, 0]
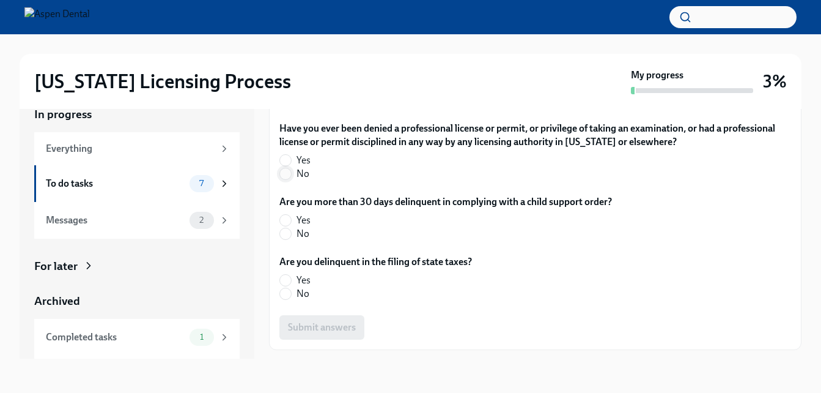
click at [286, 179] on input "No" at bounding box center [285, 173] width 11 height 11
radio input "true"
click at [286, 239] on input "No" at bounding box center [285, 233] width 11 height 11
radio input "true"
click at [289, 299] on input "No" at bounding box center [285, 293] width 11 height 11
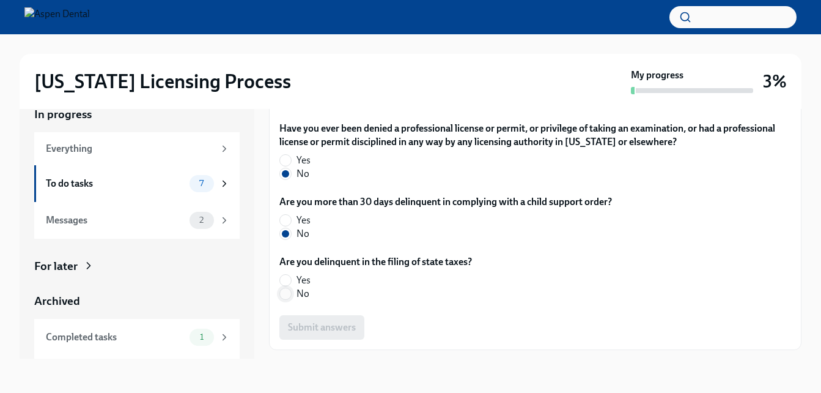
radio input "true"
click at [320, 333] on span "Submit answers" at bounding box center [322, 327] width 68 height 12
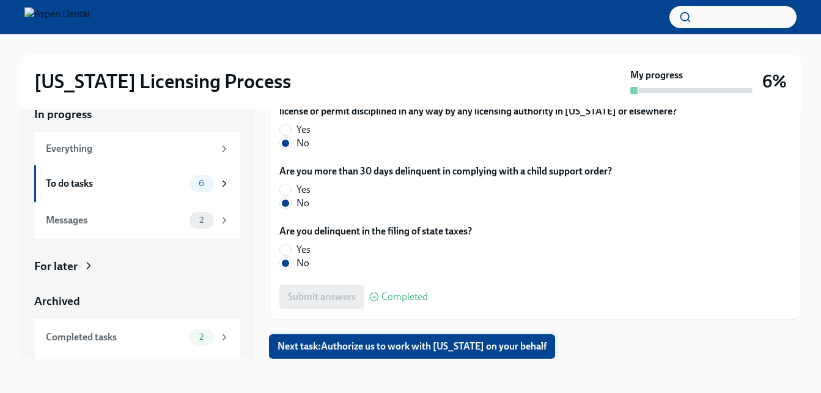
click at [389, 350] on span "Next task : Authorize us to work with [US_STATE] on your behalf" at bounding box center [412, 346] width 269 height 12
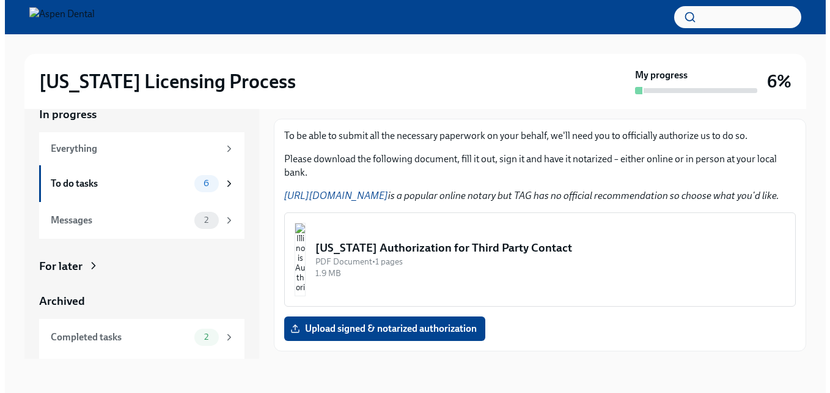
scroll to position [155, 0]
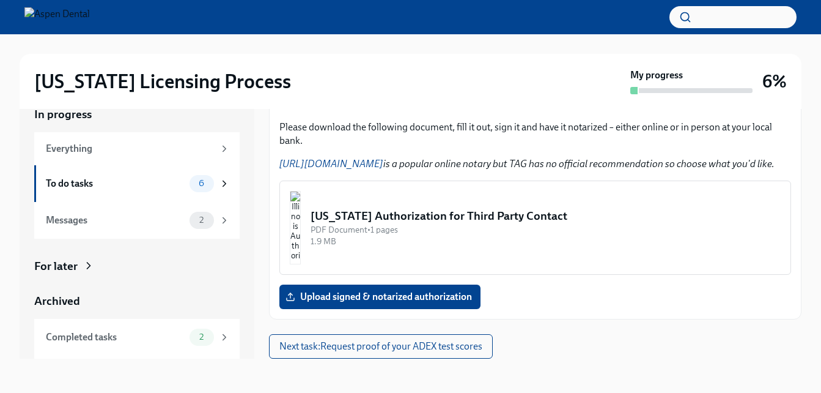
click at [438, 220] on div "[US_STATE] Authorization for Third Party Contact" at bounding box center [546, 216] width 470 height 16
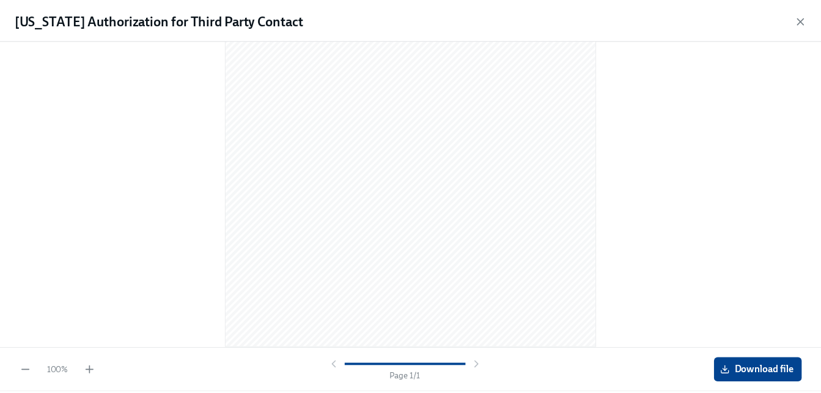
scroll to position [0, 0]
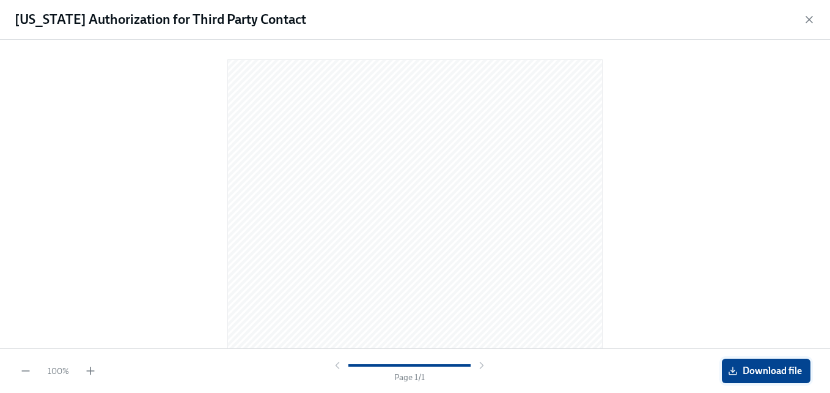
click at [773, 366] on span "Download file" at bounding box center [767, 370] width 72 height 12
click at [811, 21] on icon "button" at bounding box center [810, 20] width 6 height 6
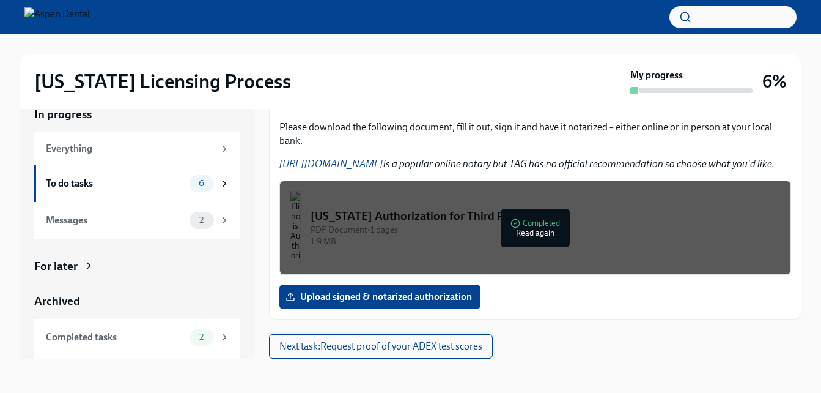
click at [457, 354] on button "Next task : Request proof of your ADEX test scores" at bounding box center [381, 346] width 224 height 24
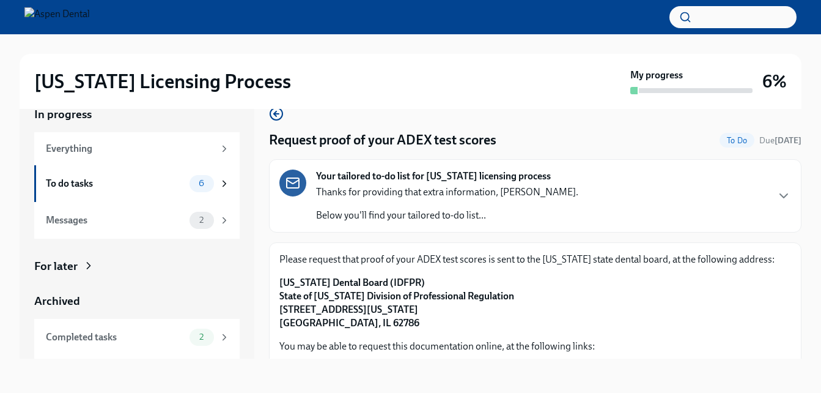
click at [698, 194] on div "Your tailored to-do list for [US_STATE] licensing process Thanks for providing …" at bounding box center [535, 195] width 512 height 53
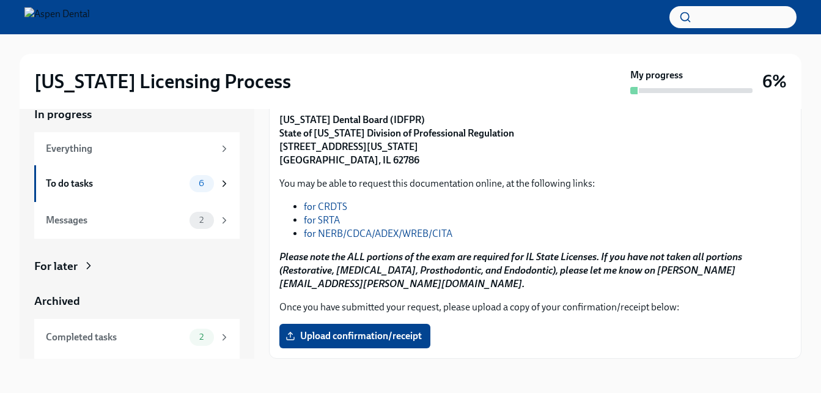
scroll to position [653, 0]
